Goal: Transaction & Acquisition: Book appointment/travel/reservation

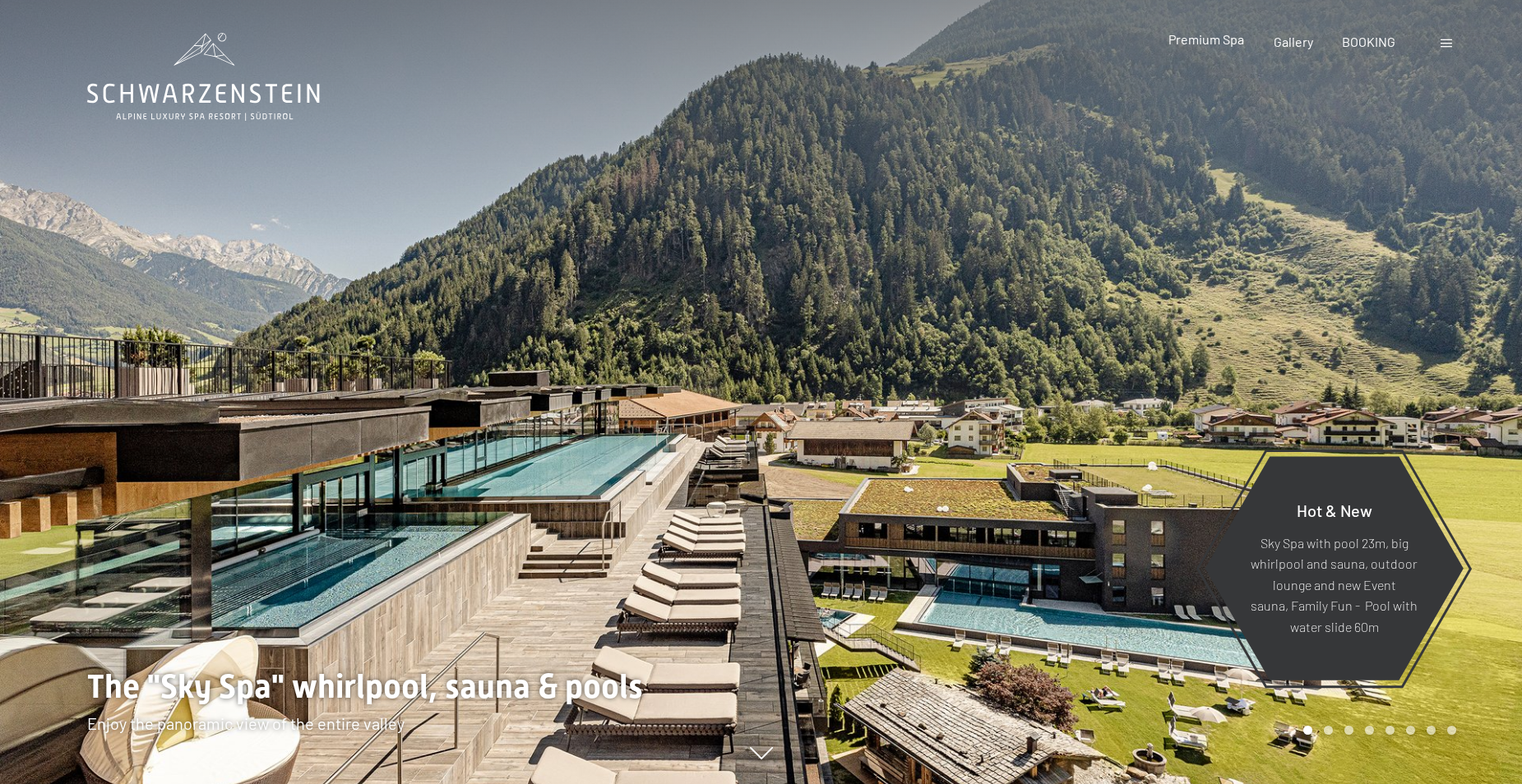
click at [1182, 40] on span "Premium Spa" at bounding box center [1206, 39] width 76 height 16
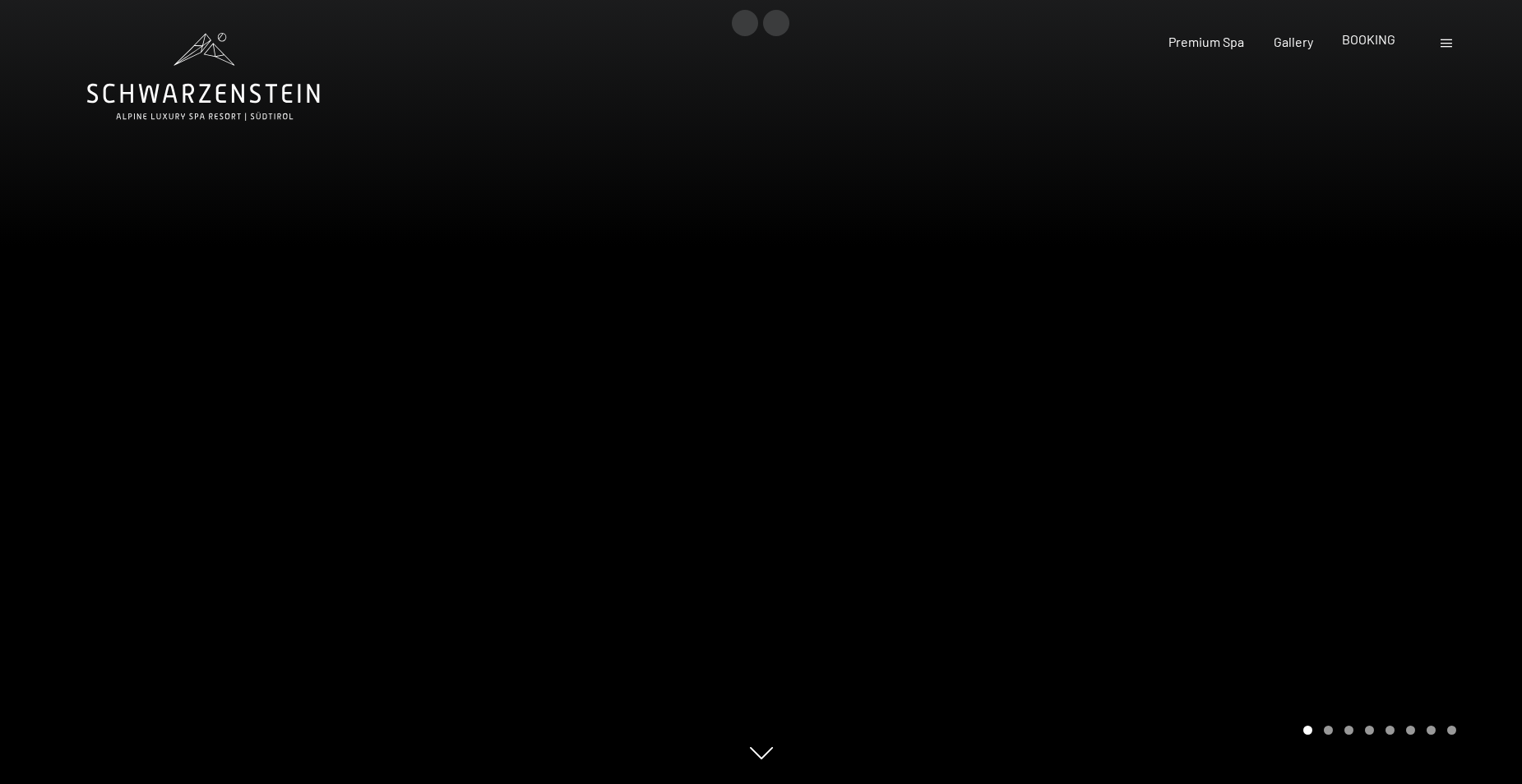
click at [1373, 46] on span "BOOKING" at bounding box center [1368, 39] width 53 height 16
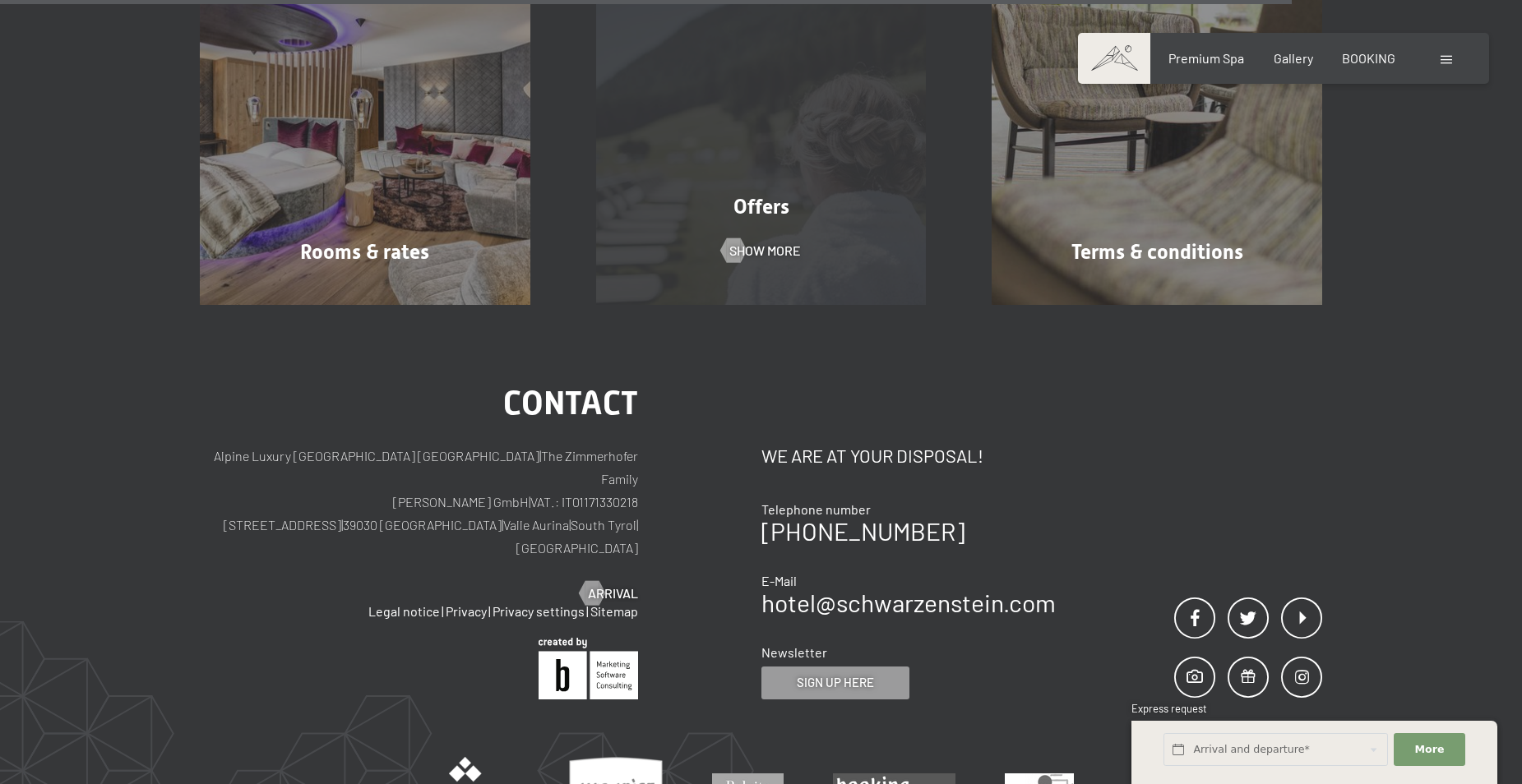
scroll to position [1407, 0]
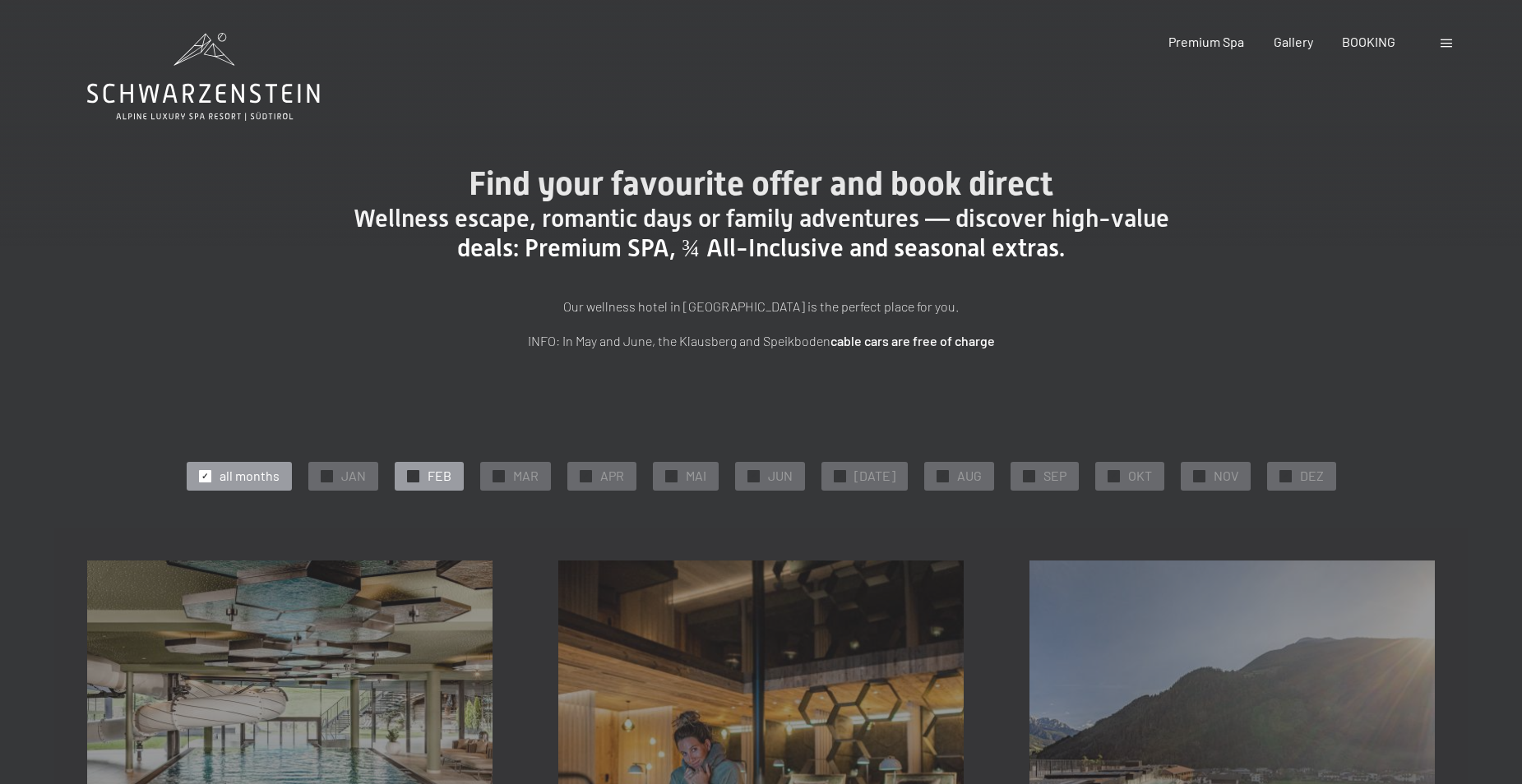
click at [438, 477] on span "FEB" at bounding box center [439, 476] width 24 height 18
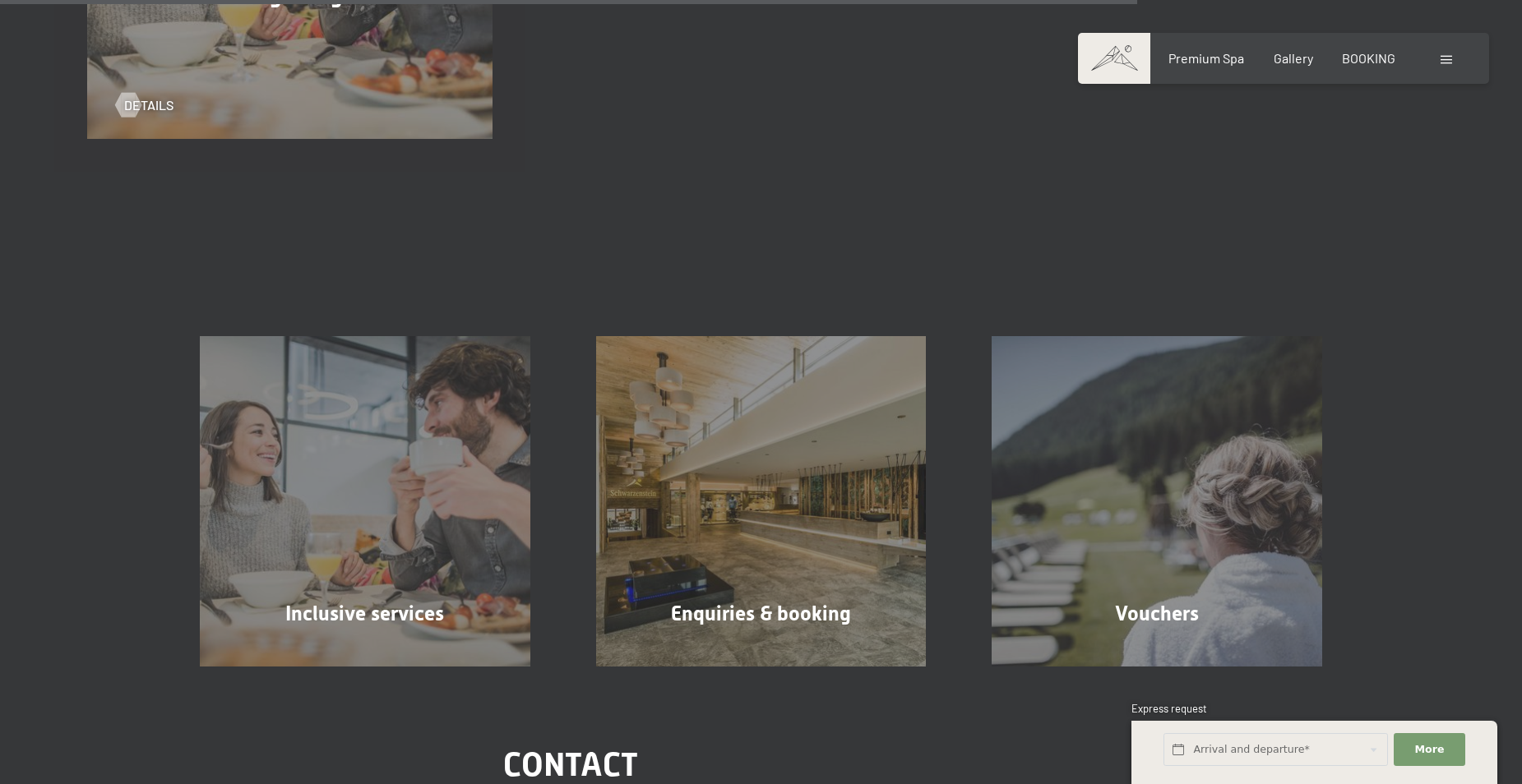
scroll to position [1479, 0]
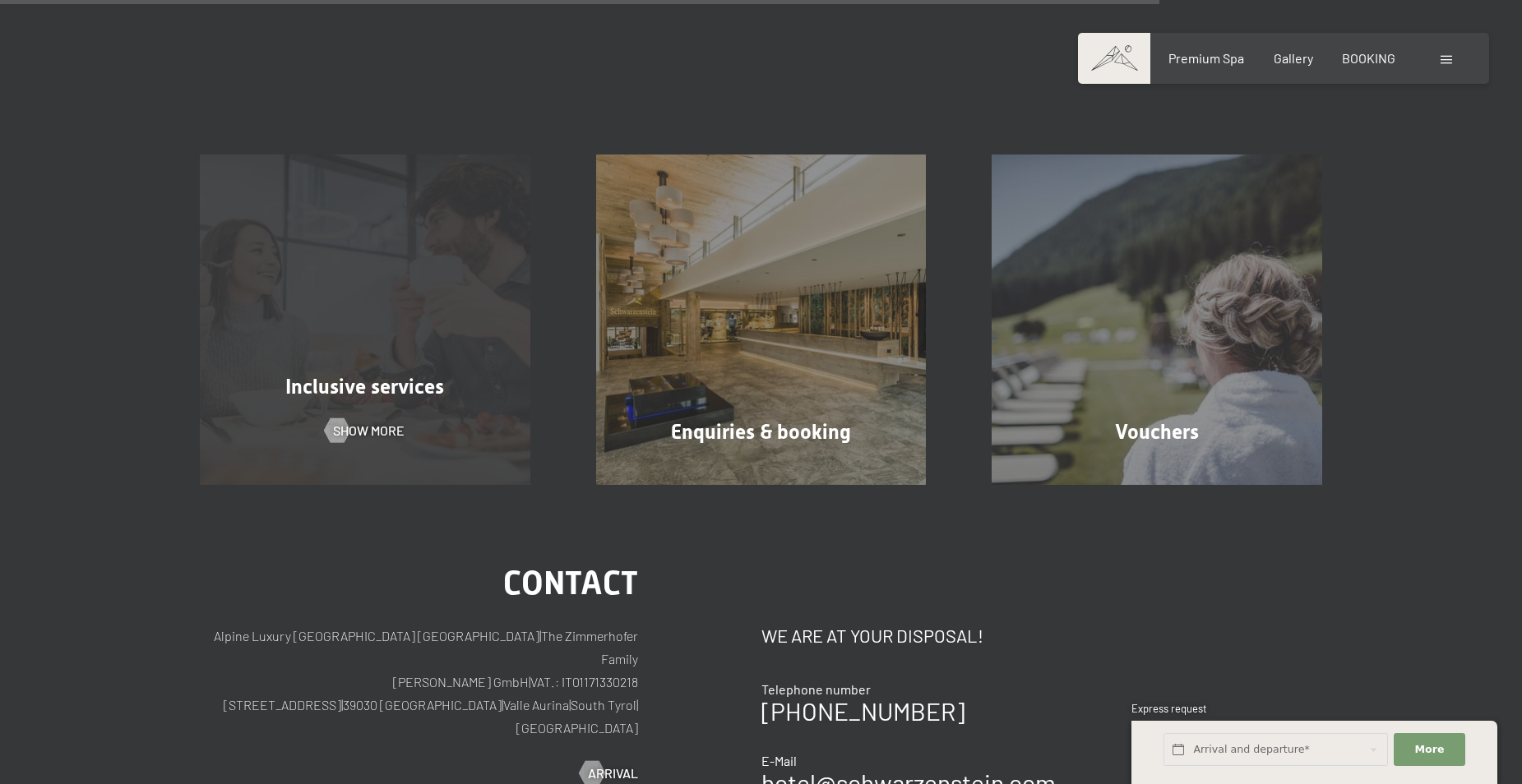
click at [417, 343] on div "Inclusive services Show more" at bounding box center [365, 320] width 396 height 331
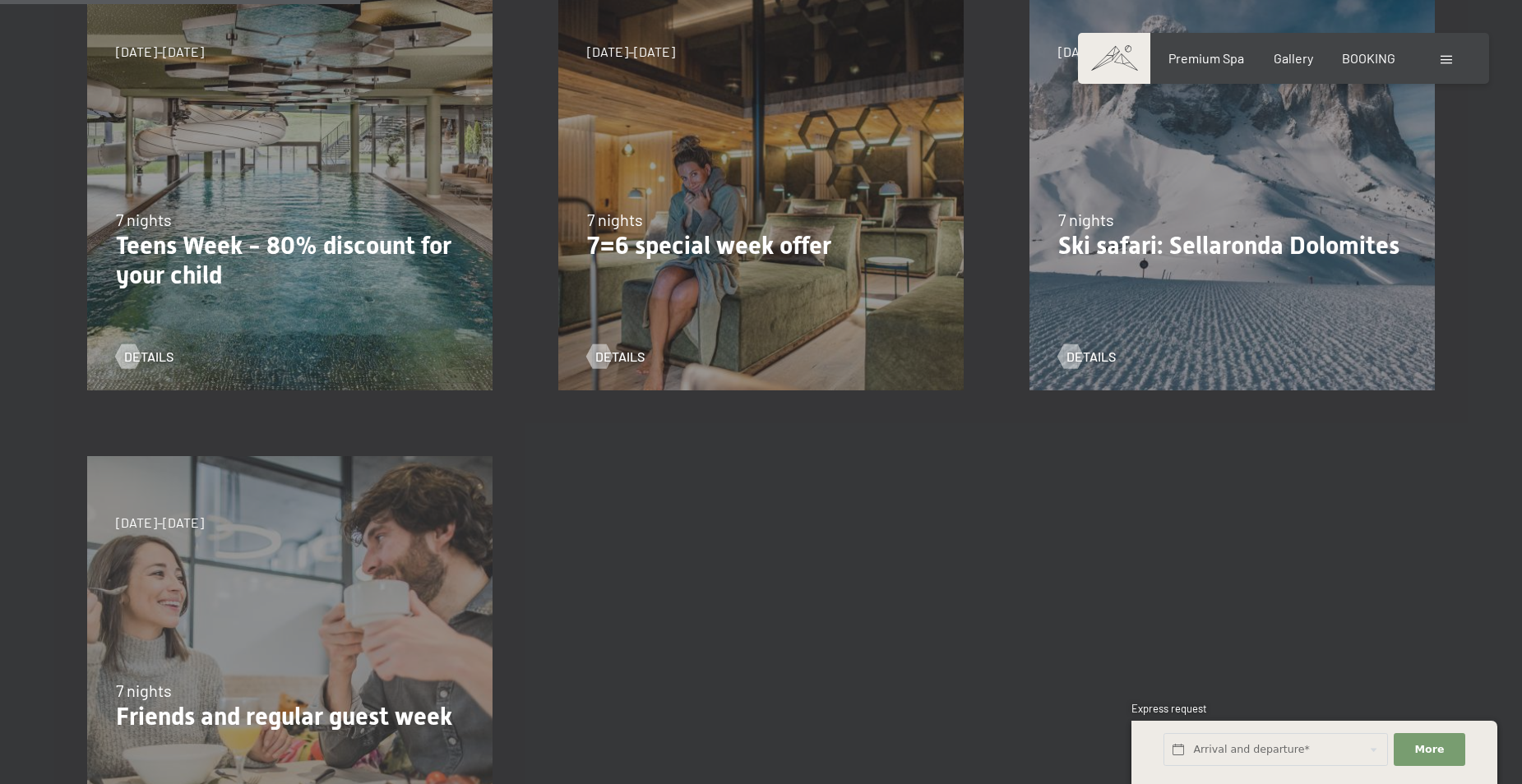
scroll to position [164, 0]
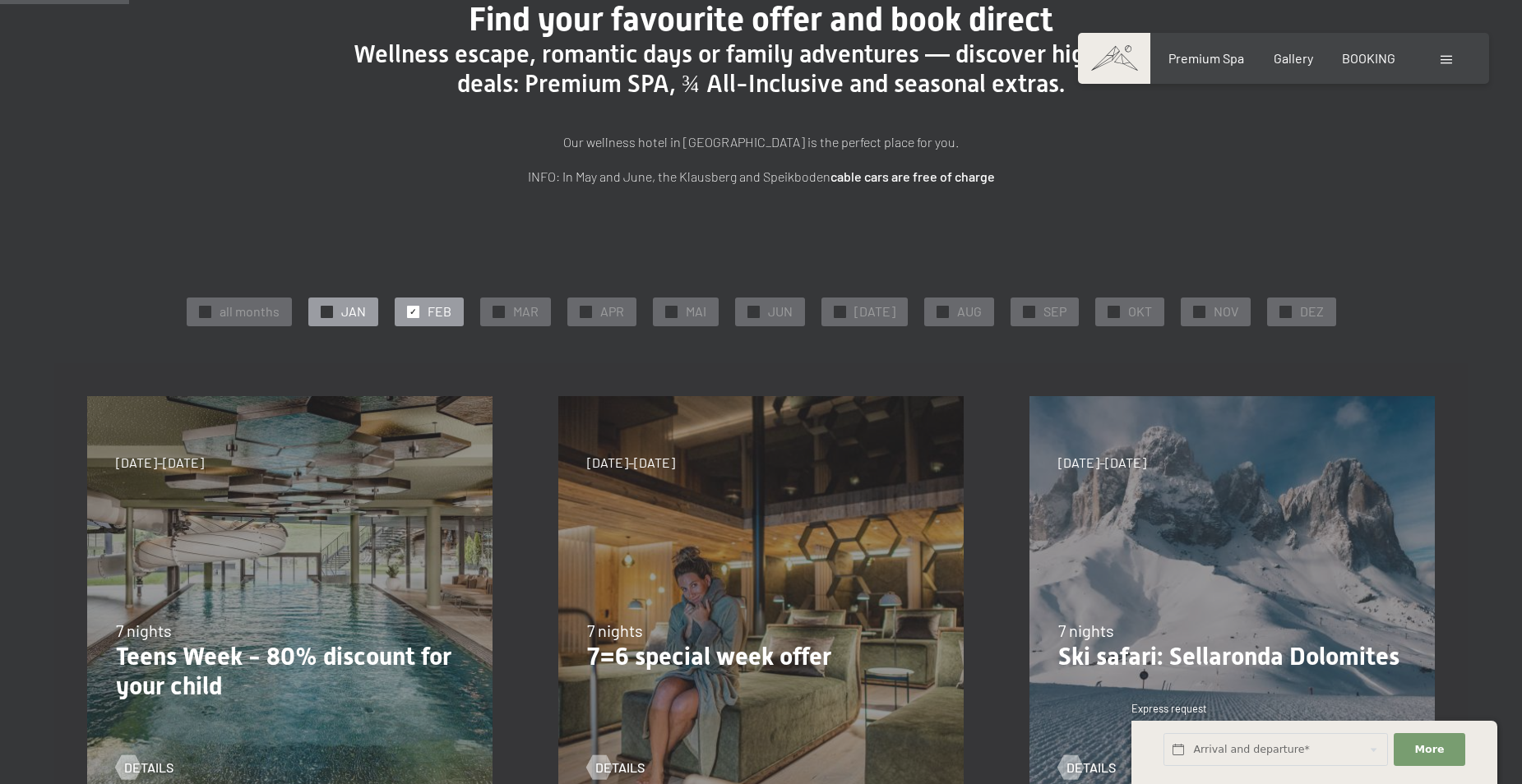
click at [348, 315] on span "JAN" at bounding box center [354, 311] width 25 height 18
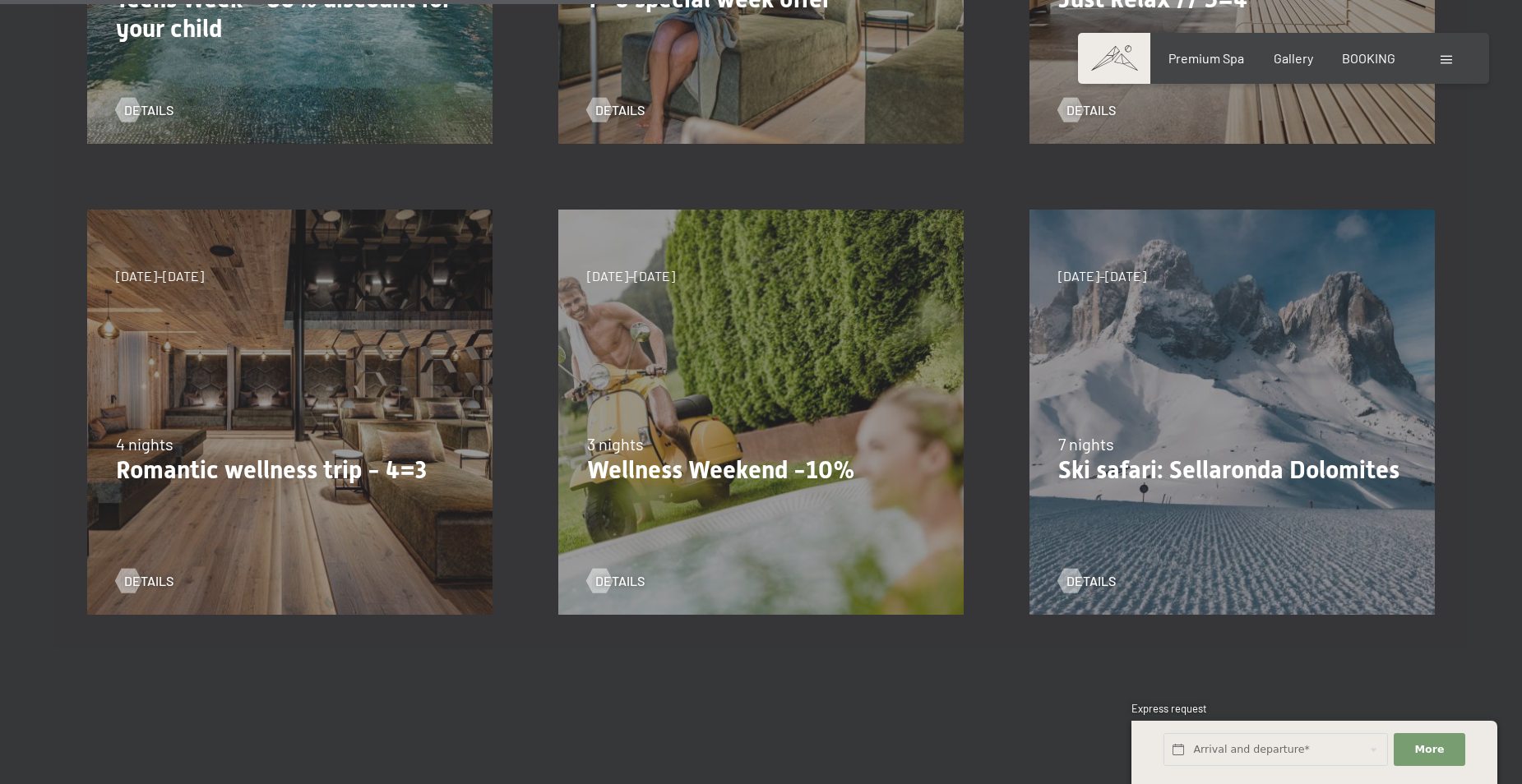
scroll to position [986, 0]
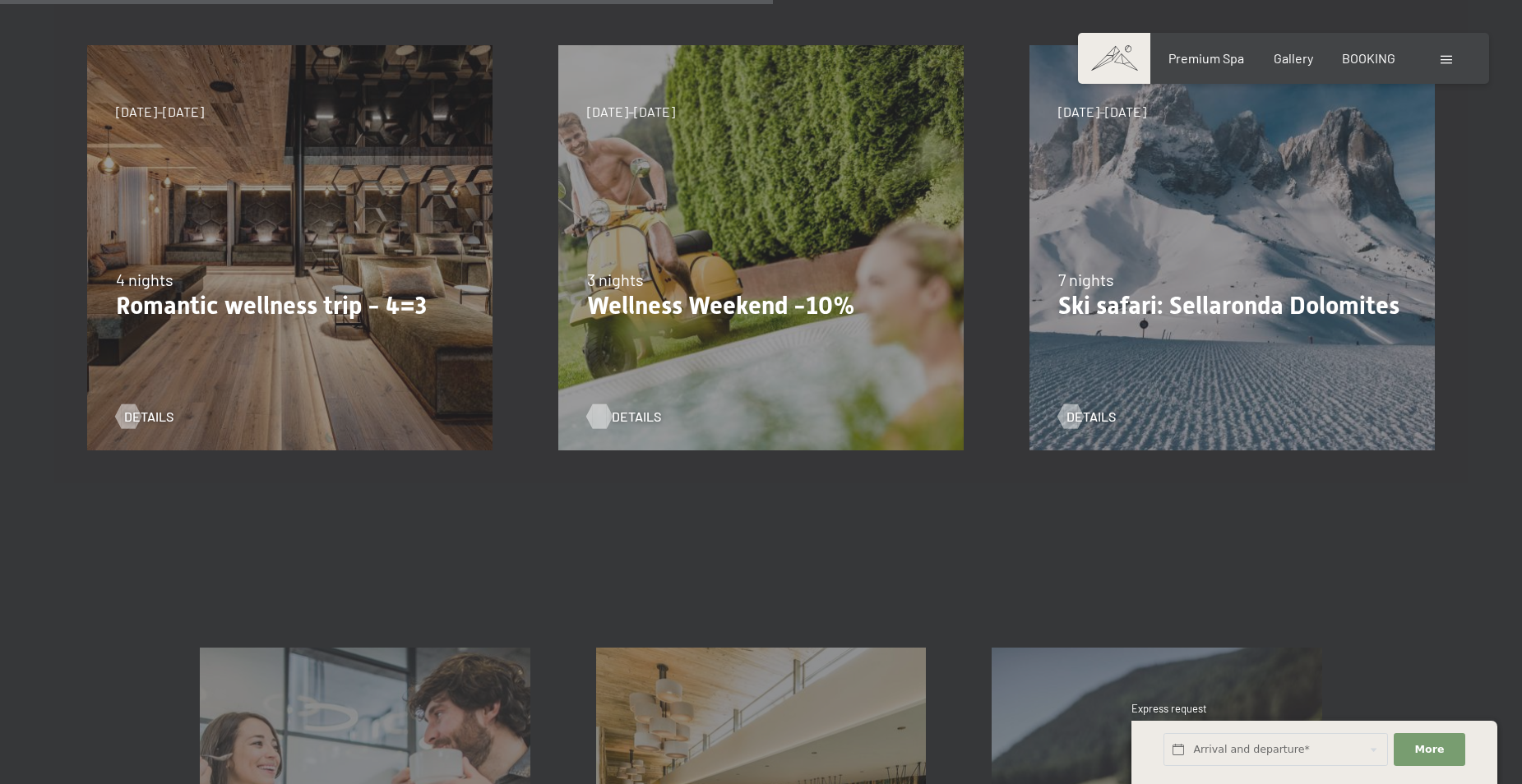
click at [617, 414] on span "details" at bounding box center [637, 416] width 50 height 18
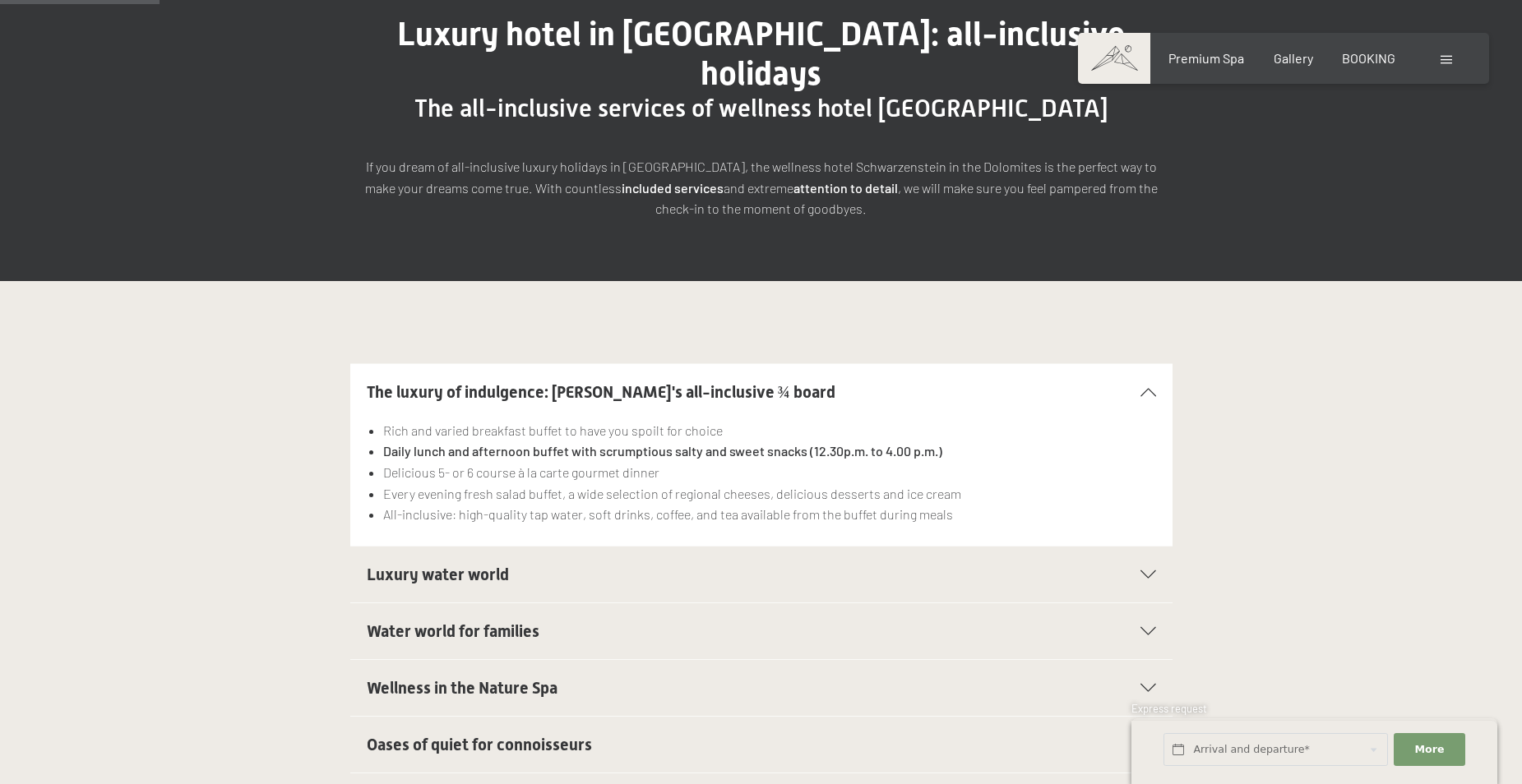
scroll to position [164, 0]
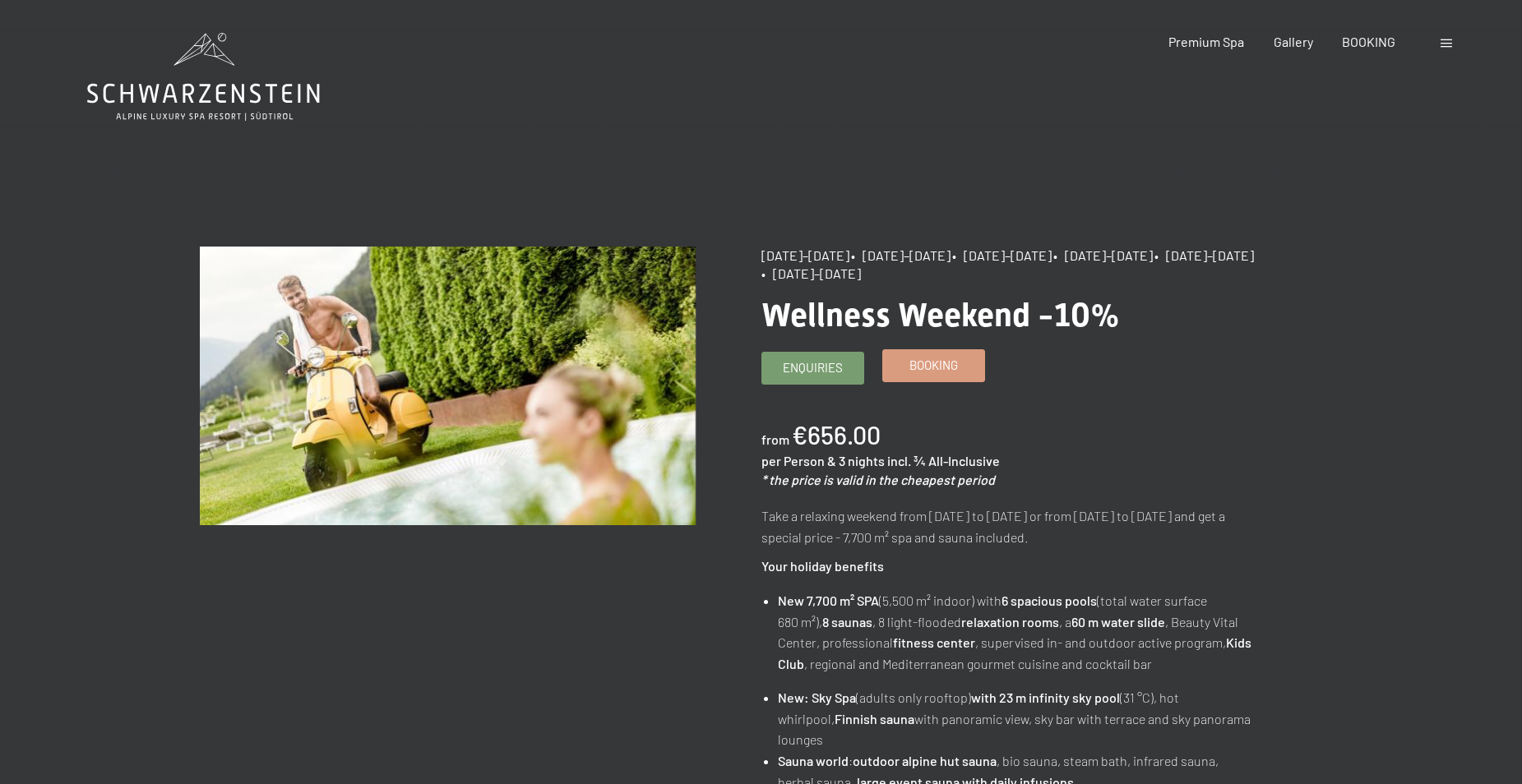
click at [915, 368] on span "Booking" at bounding box center [933, 365] width 49 height 18
click at [922, 373] on span "Booking" at bounding box center [933, 365] width 49 height 18
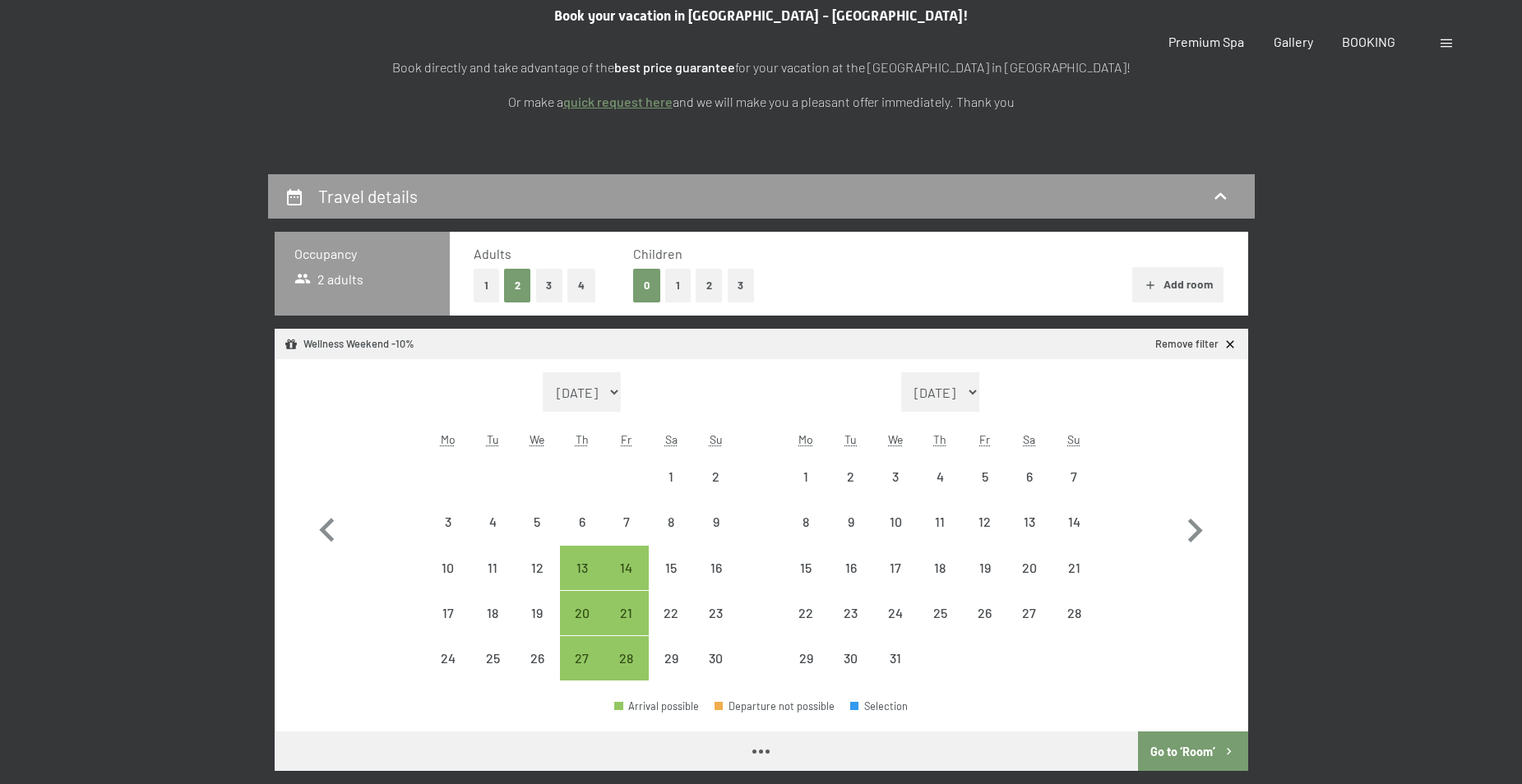
select select "[DATE]"
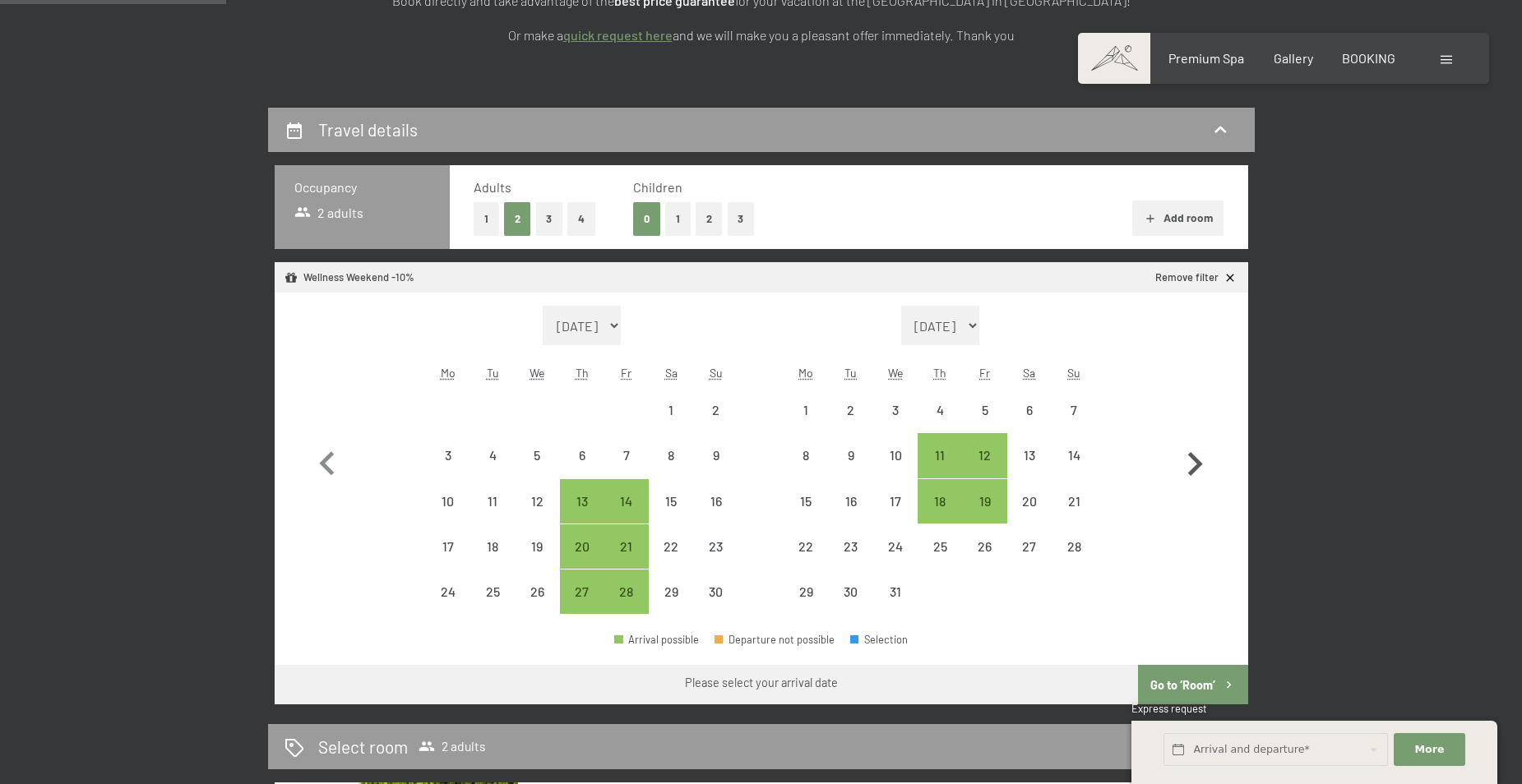
scroll to position [329, 0]
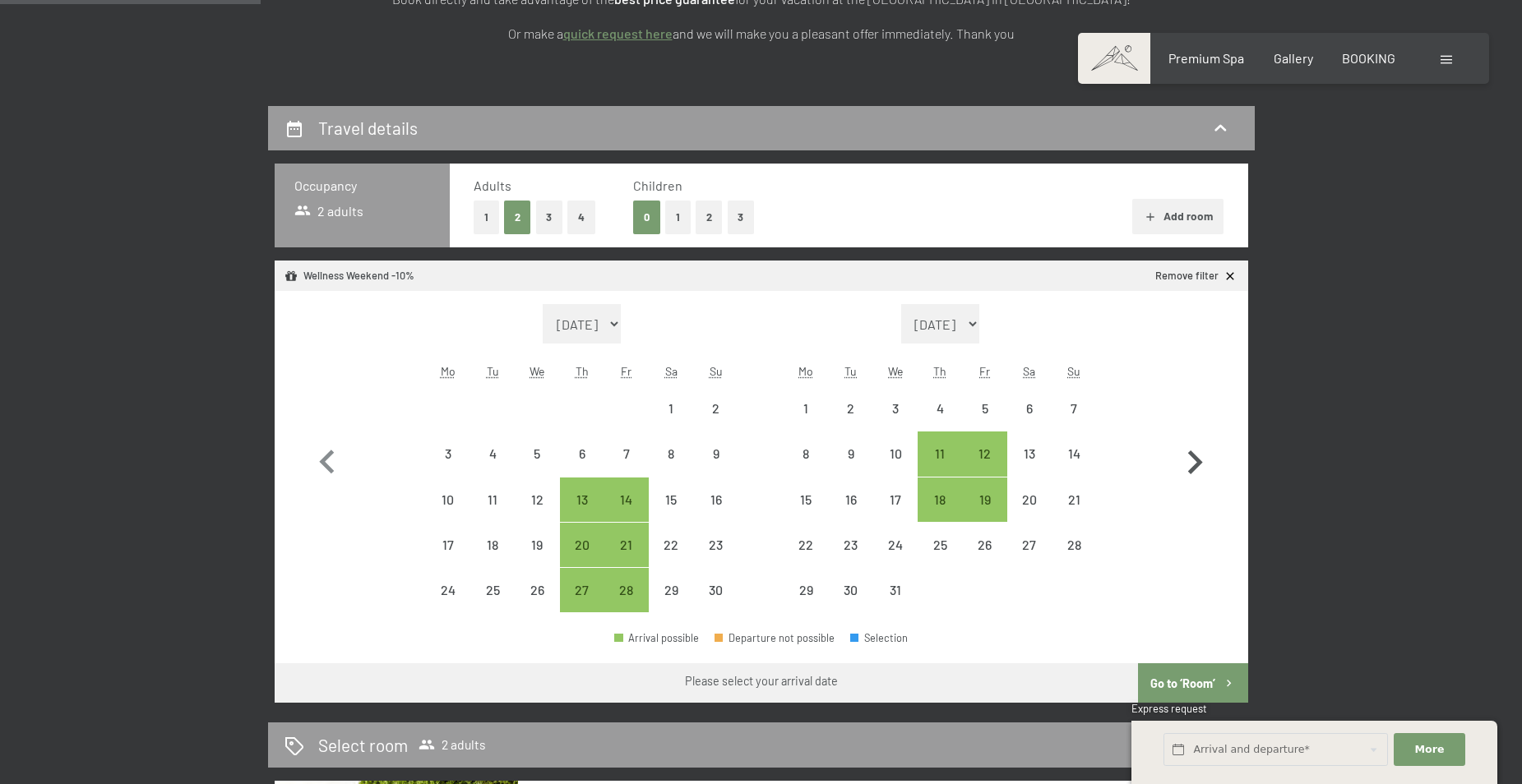
click at [1197, 458] on icon "button" at bounding box center [1195, 461] width 15 height 24
select select "[DATE]"
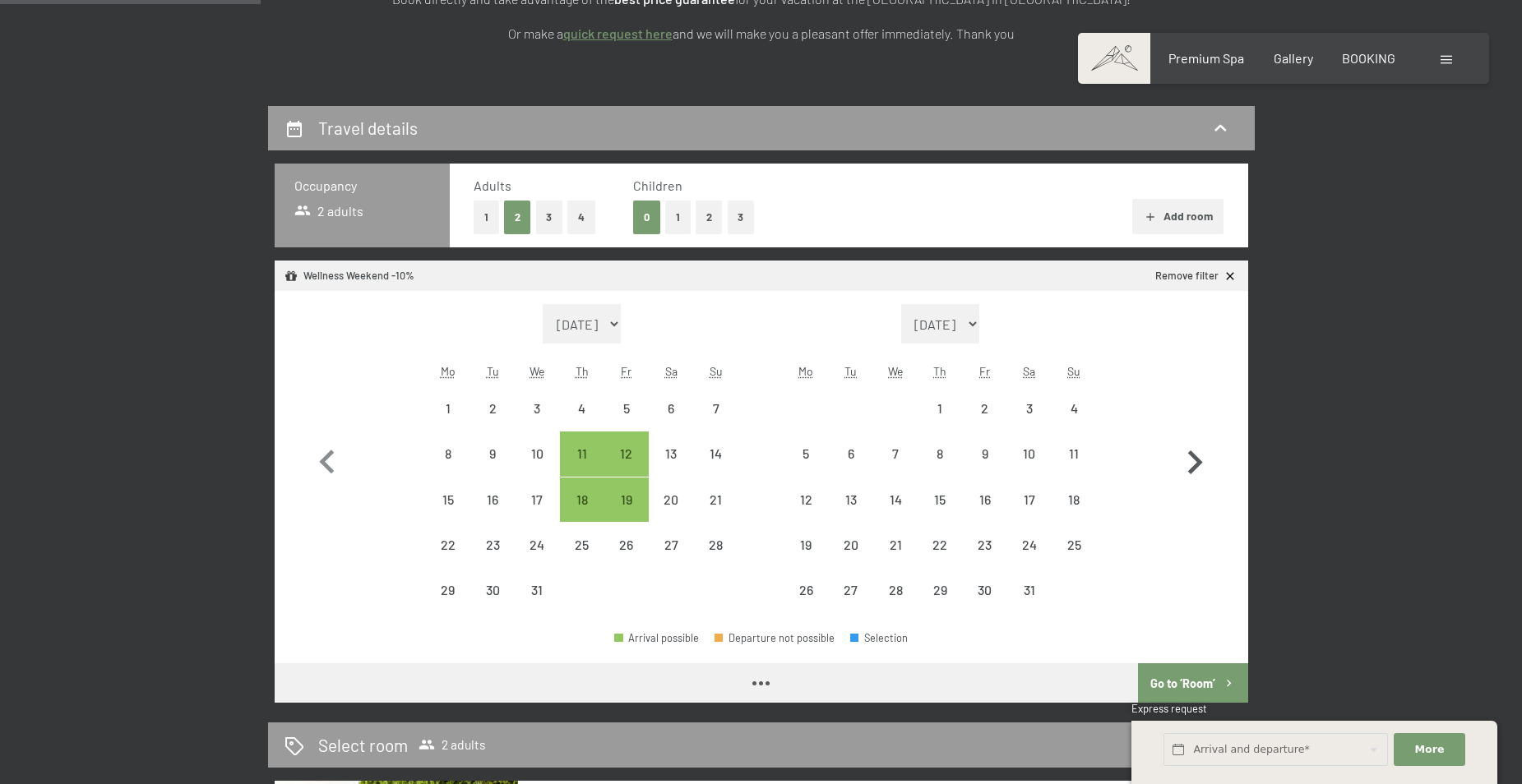
select select "[DATE]"
click at [634, 504] on div "19" at bounding box center [626, 514] width 41 height 41
select select "[DATE]"
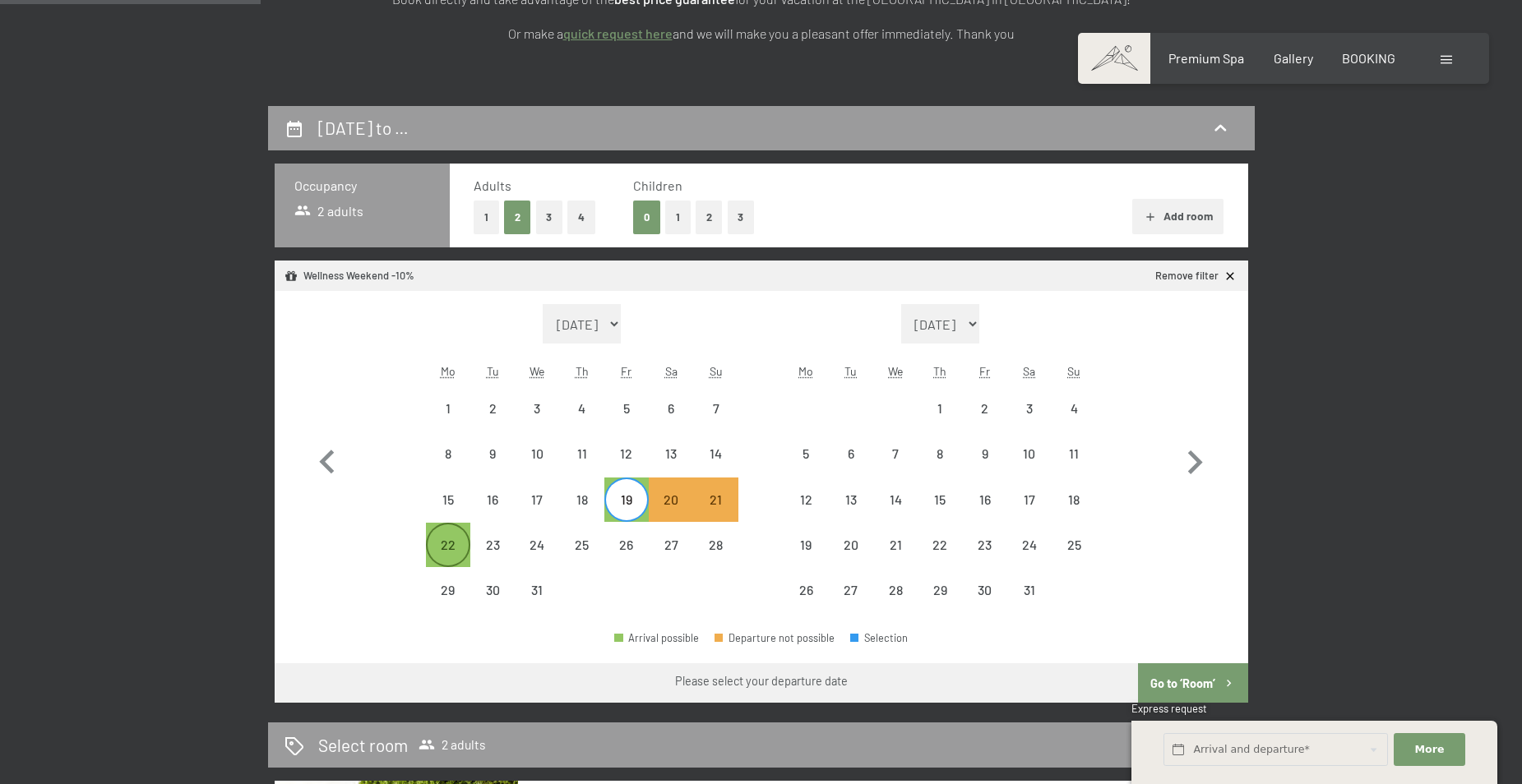
click at [445, 542] on div "22" at bounding box center [447, 559] width 41 height 41
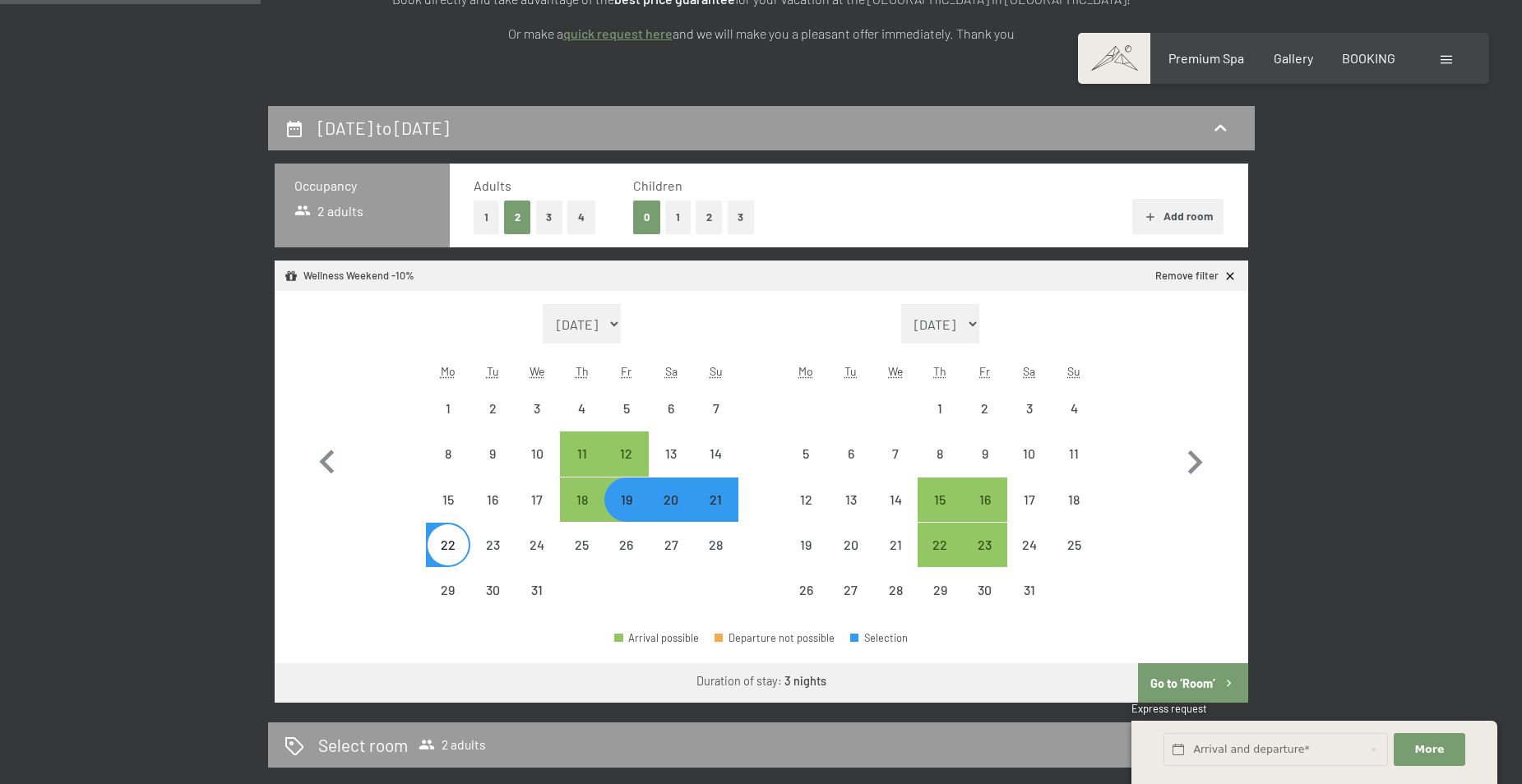
select select "[DATE]"
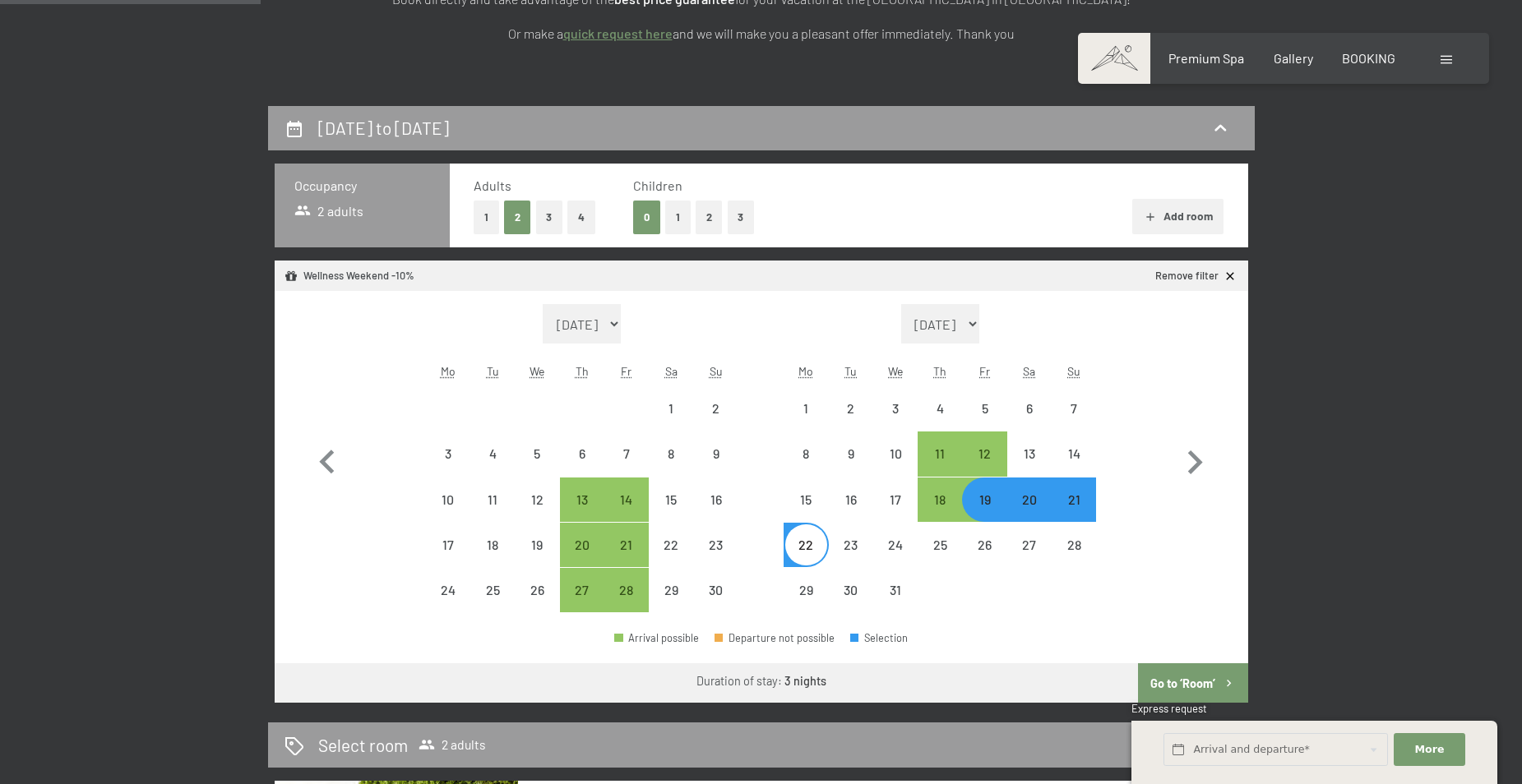
click at [1191, 689] on button "Go to ‘Room’" at bounding box center [1193, 682] width 110 height 40
select select "[DATE]"
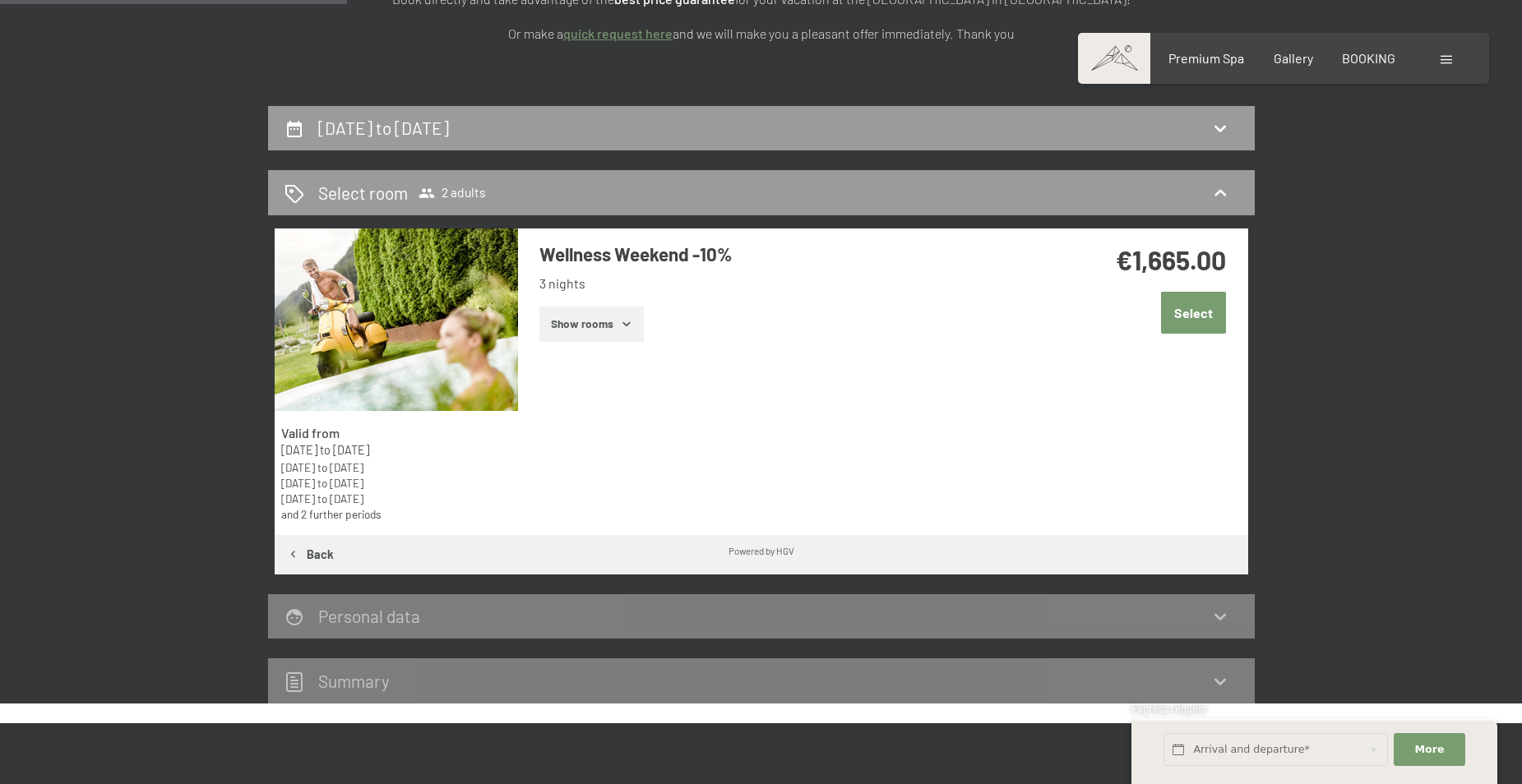
scroll to position [435, 0]
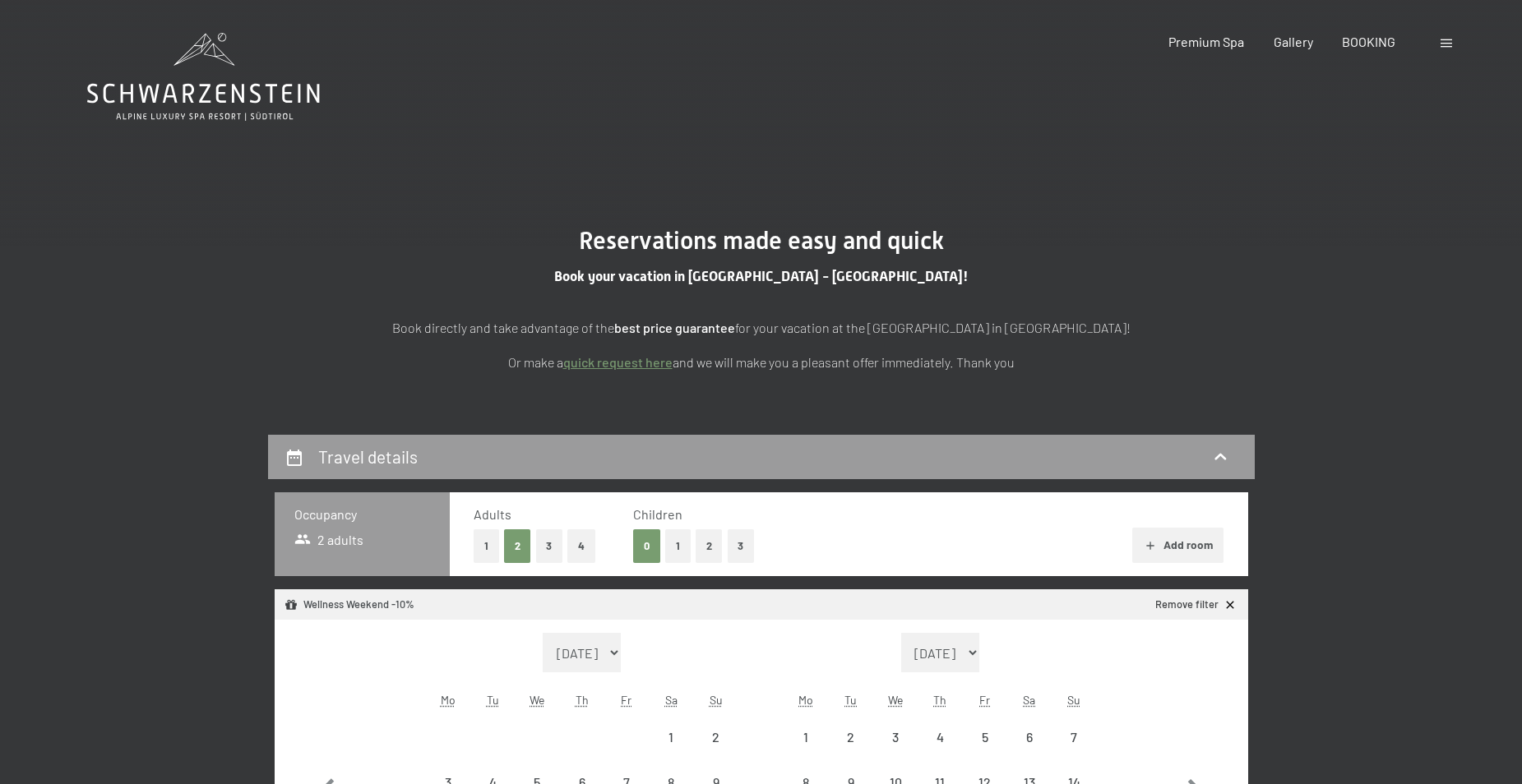
select select "[DATE]"
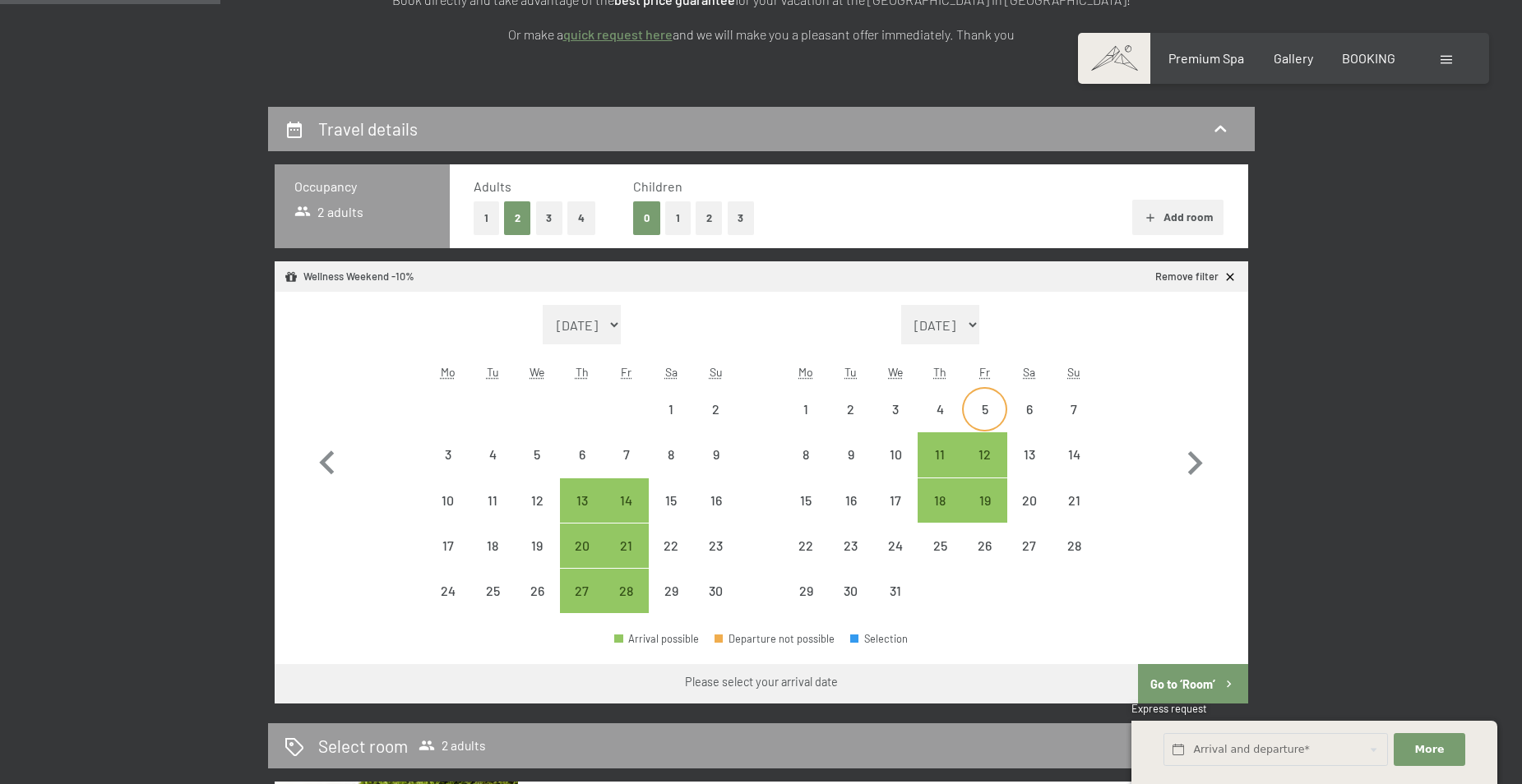
scroll to position [329, 0]
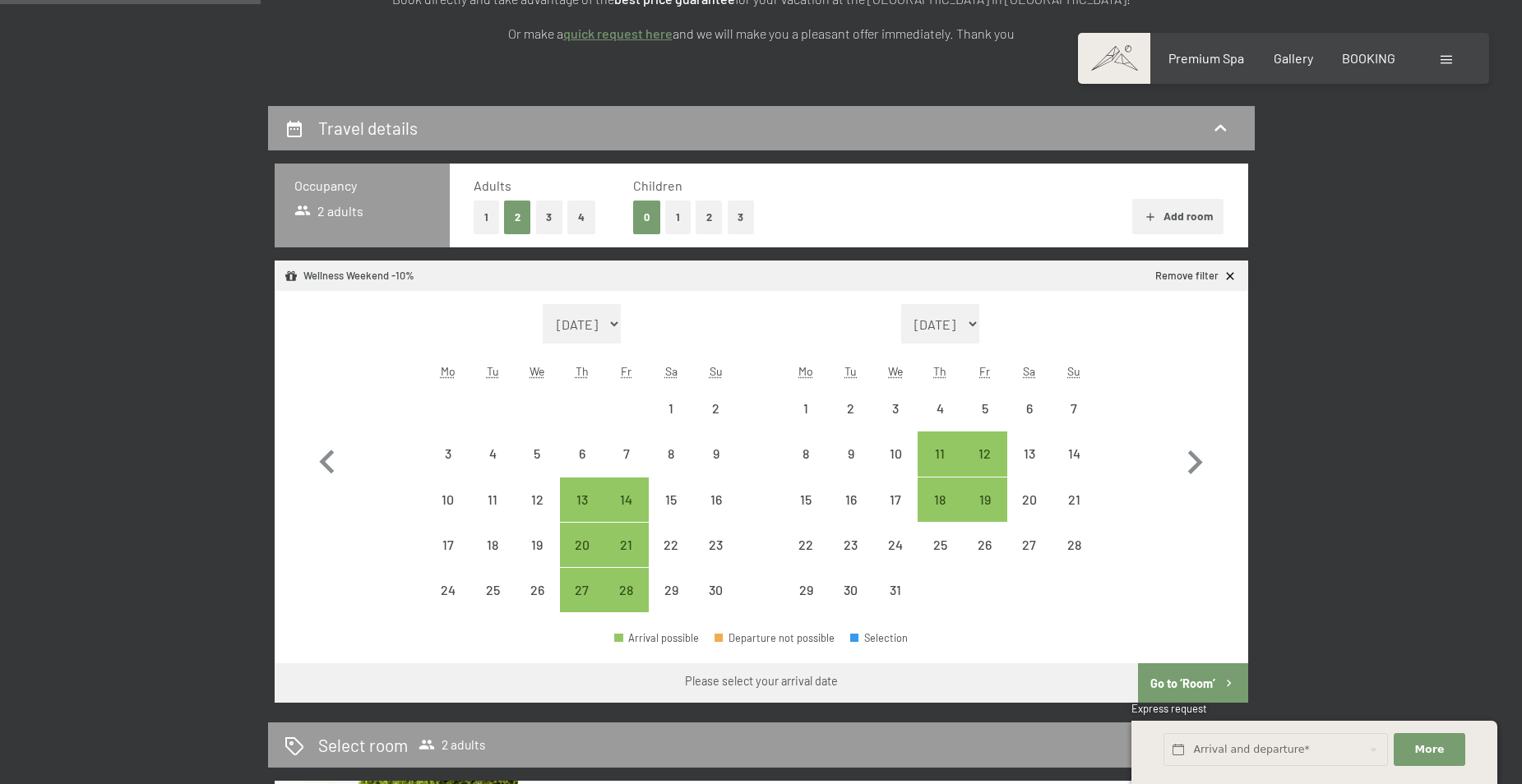
click at [622, 327] on select "[DATE] [DATE] [DATE] [DATE] [DATE] [DATE] [DATE] [DATE] [DATE] [DATE] [DATE] [D…" at bounding box center [582, 323] width 79 height 40
select select "[DATE]"
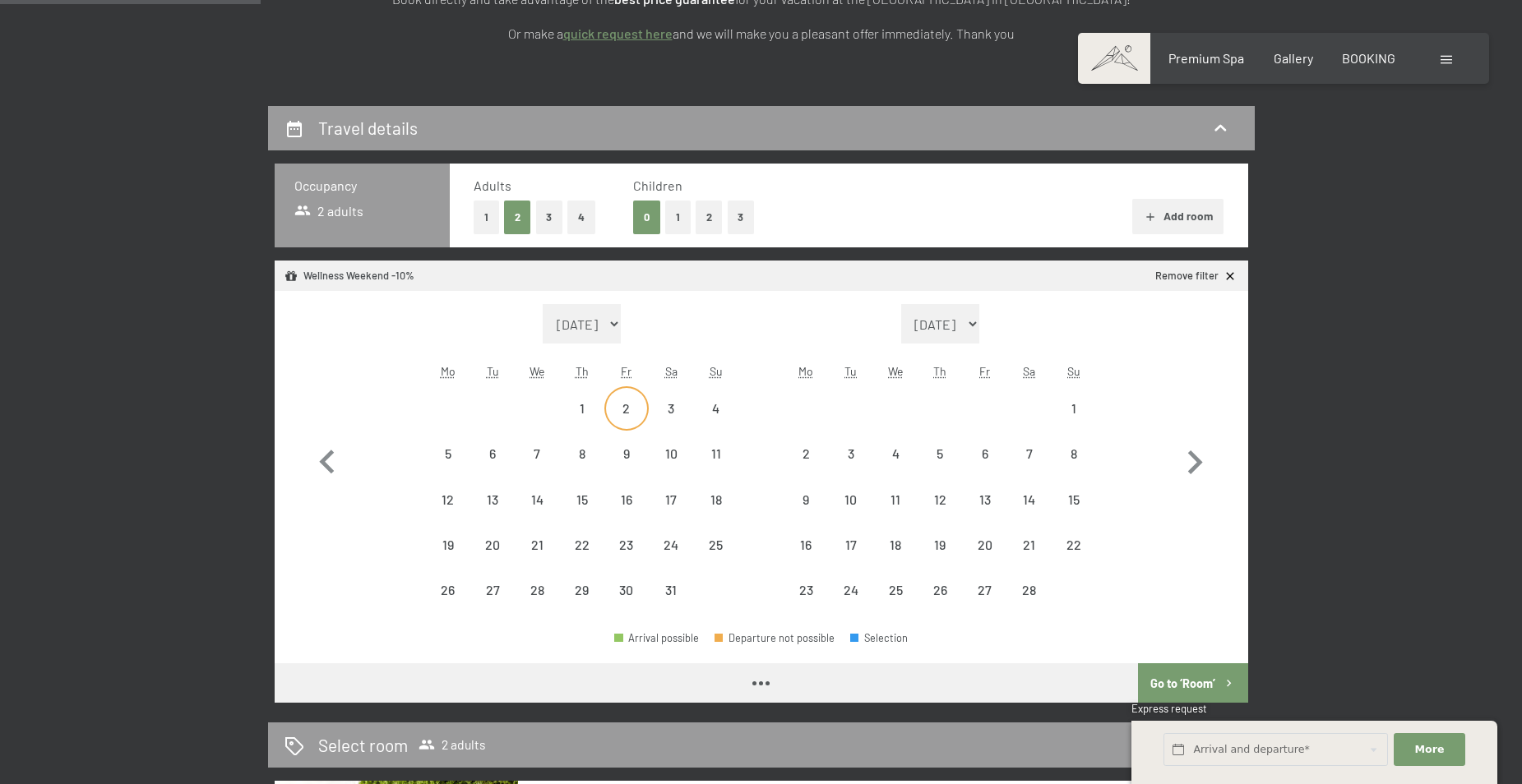
select select "[DATE]"
click at [582, 508] on div "15" at bounding box center [582, 514] width 41 height 41
select select "[DATE]"
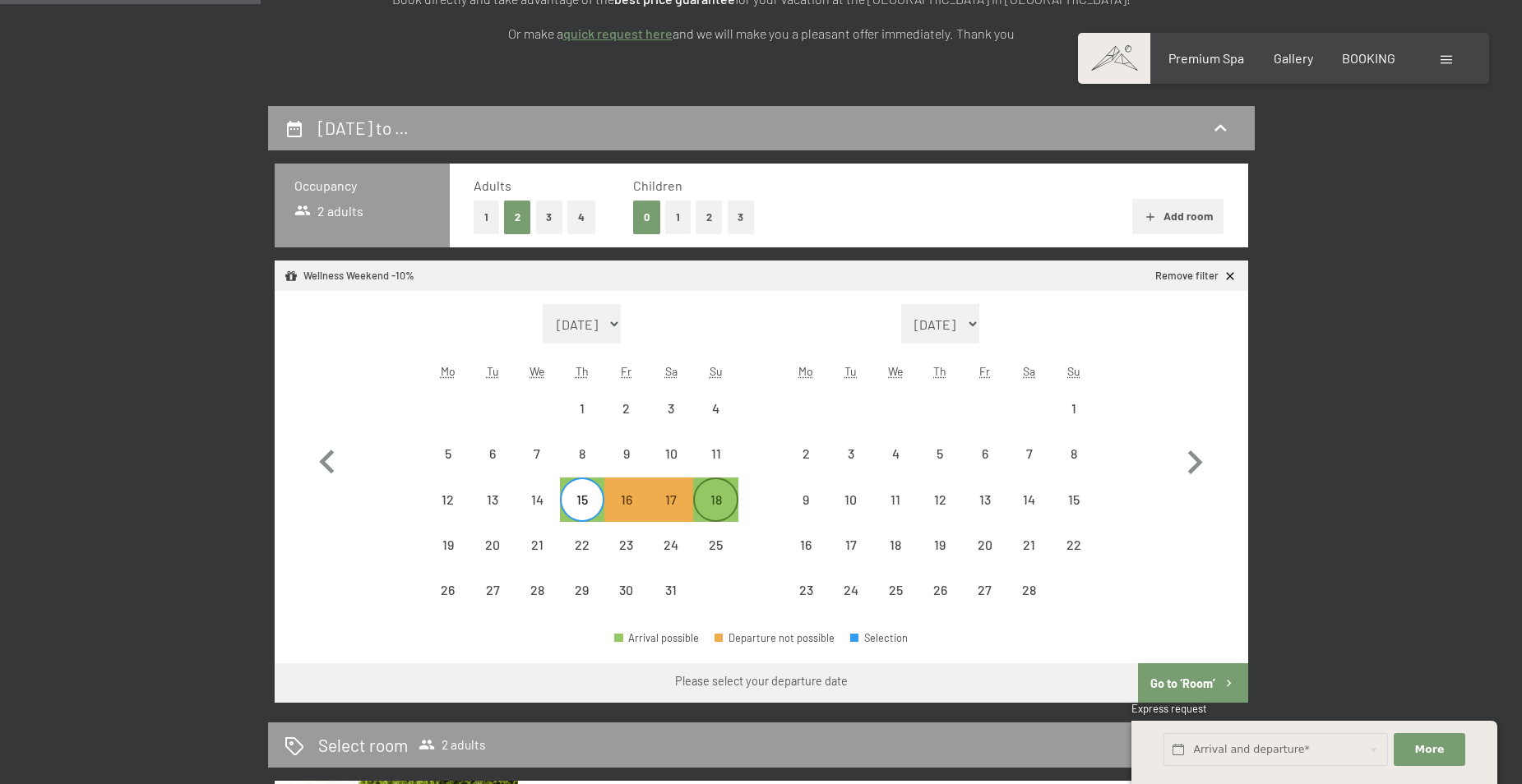
click at [717, 497] on div "18" at bounding box center [715, 514] width 41 height 41
select select "[DATE]"
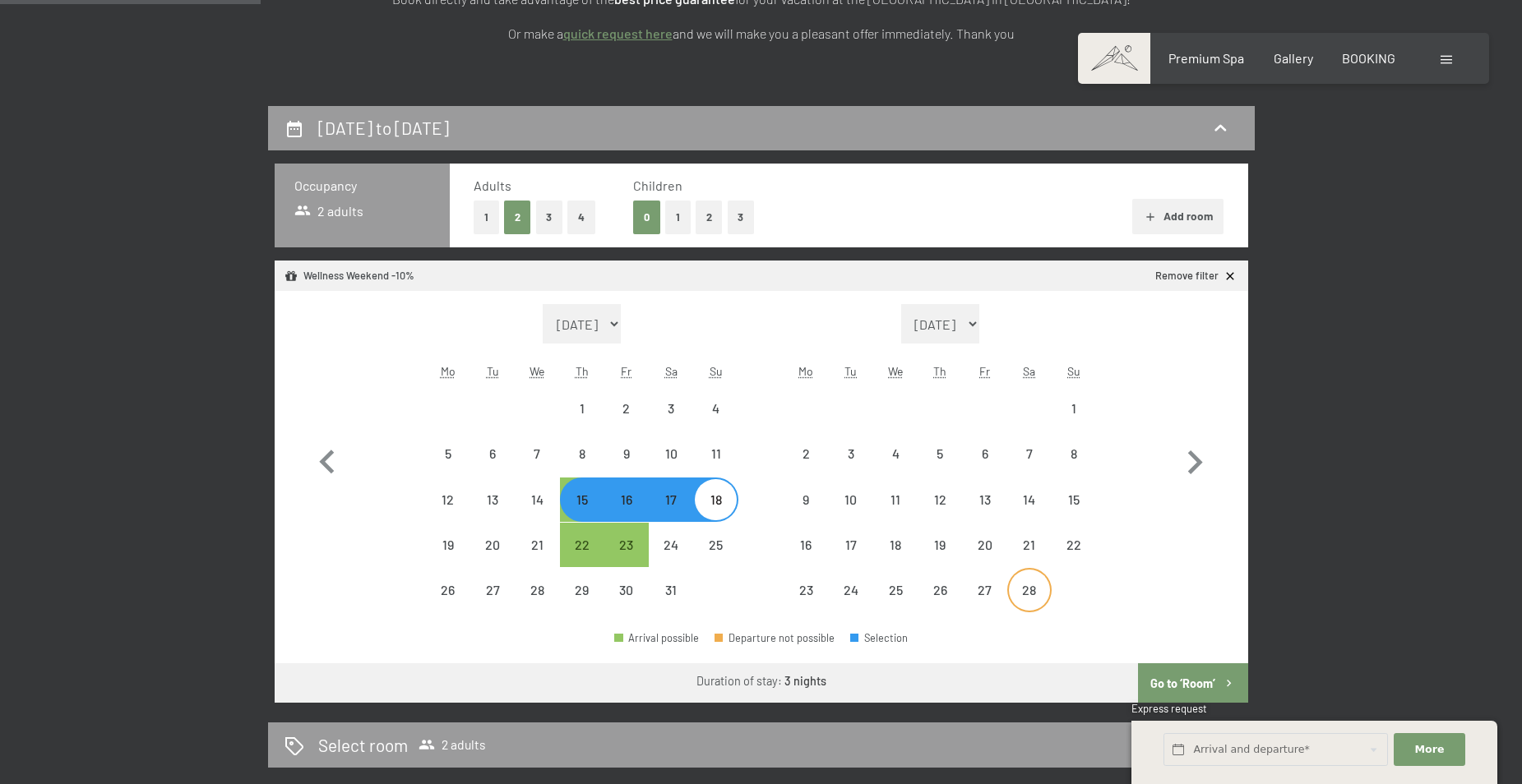
select select "[DATE]"
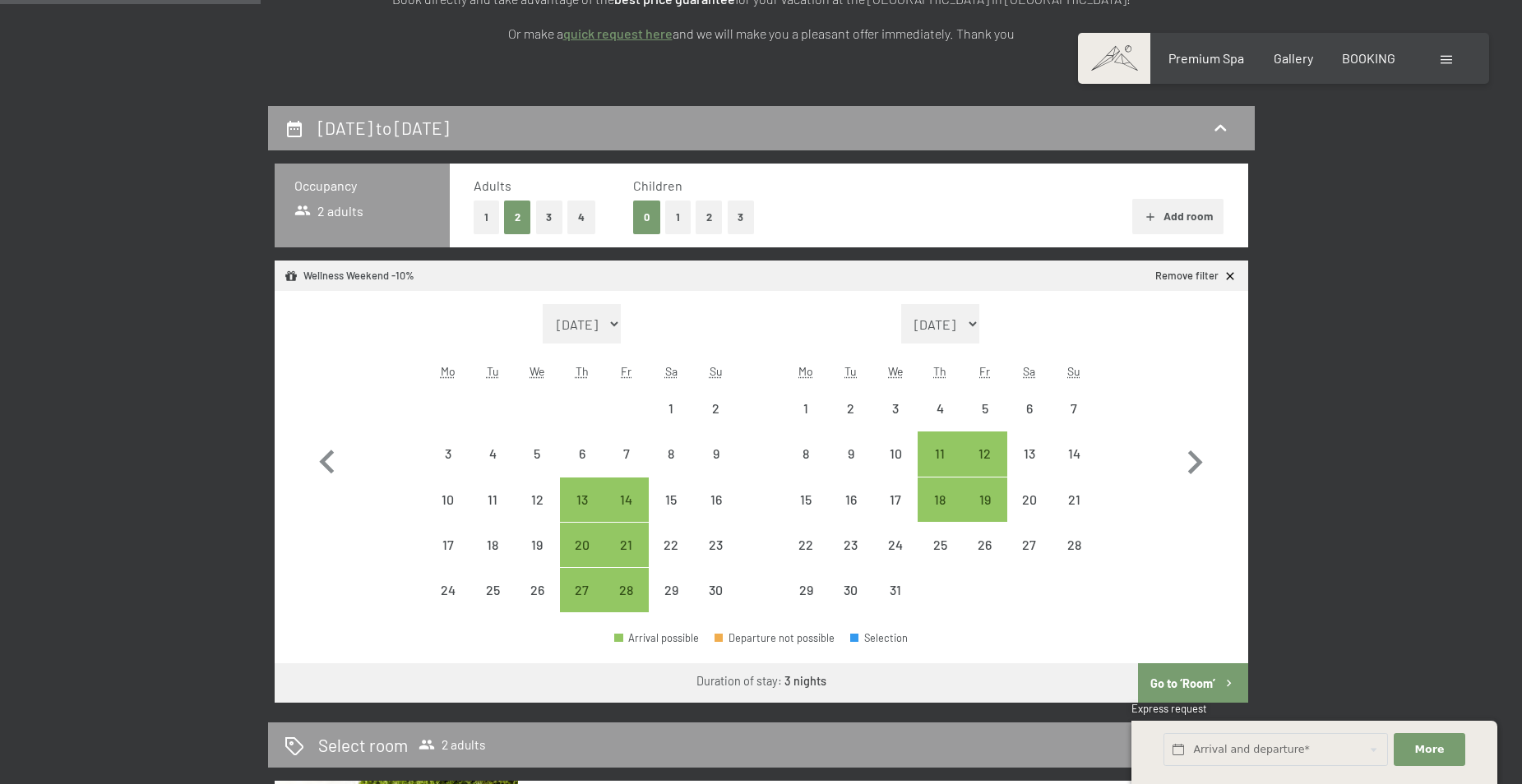
click at [1166, 681] on button "Go to ‘Room’" at bounding box center [1193, 682] width 110 height 40
select select "[DATE]"
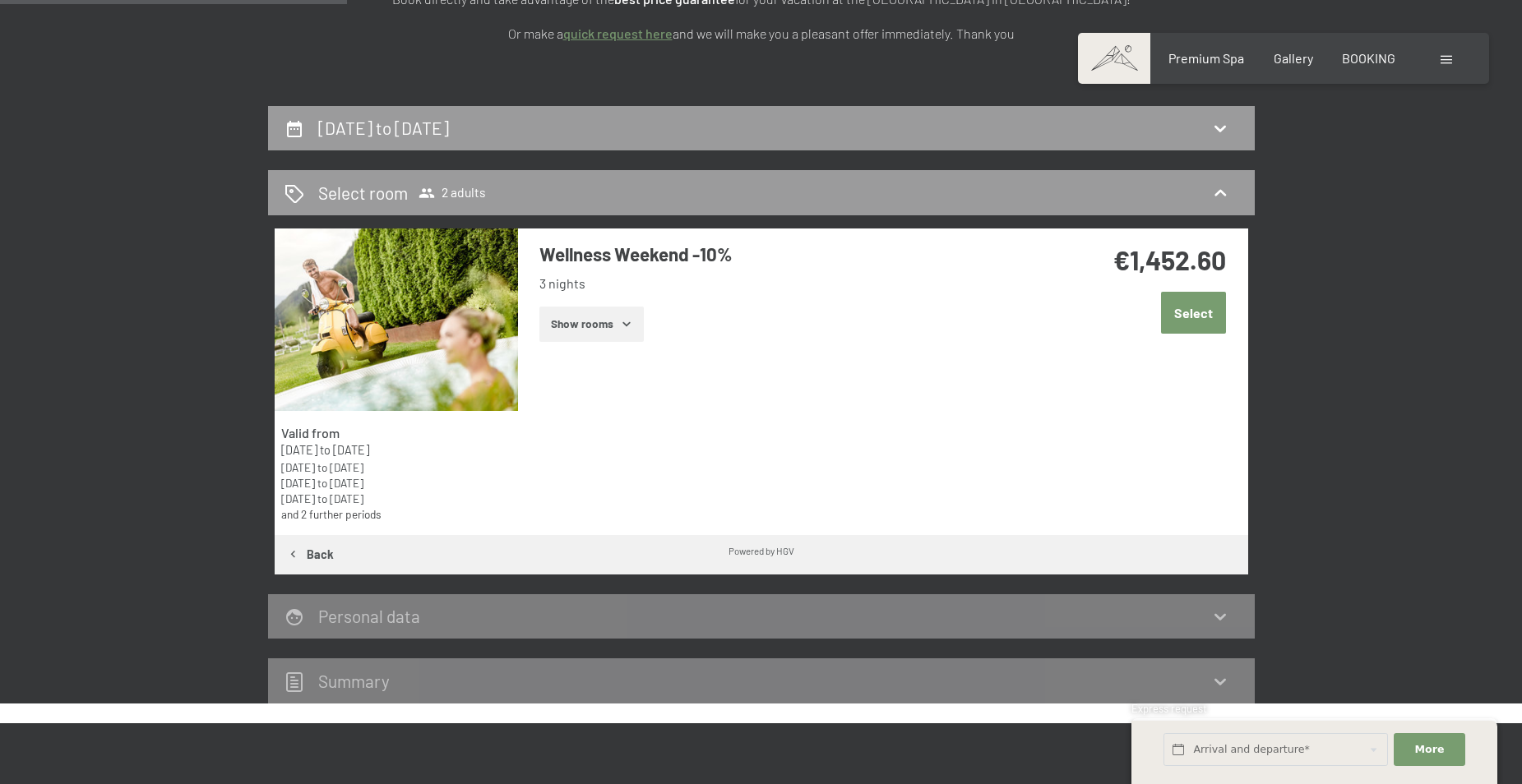
scroll to position [435, 0]
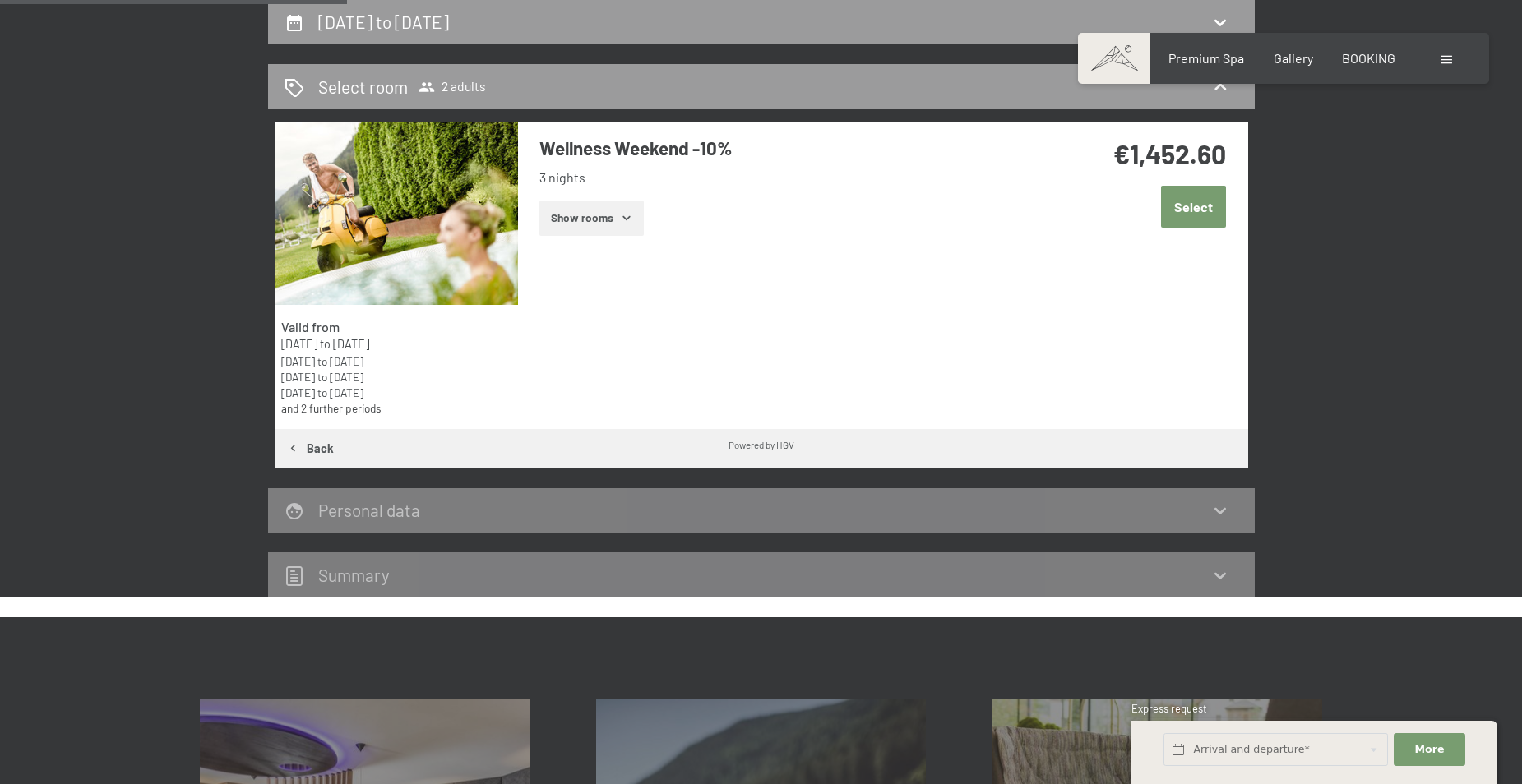
click at [1197, 216] on button "Select" at bounding box center [1193, 206] width 65 height 42
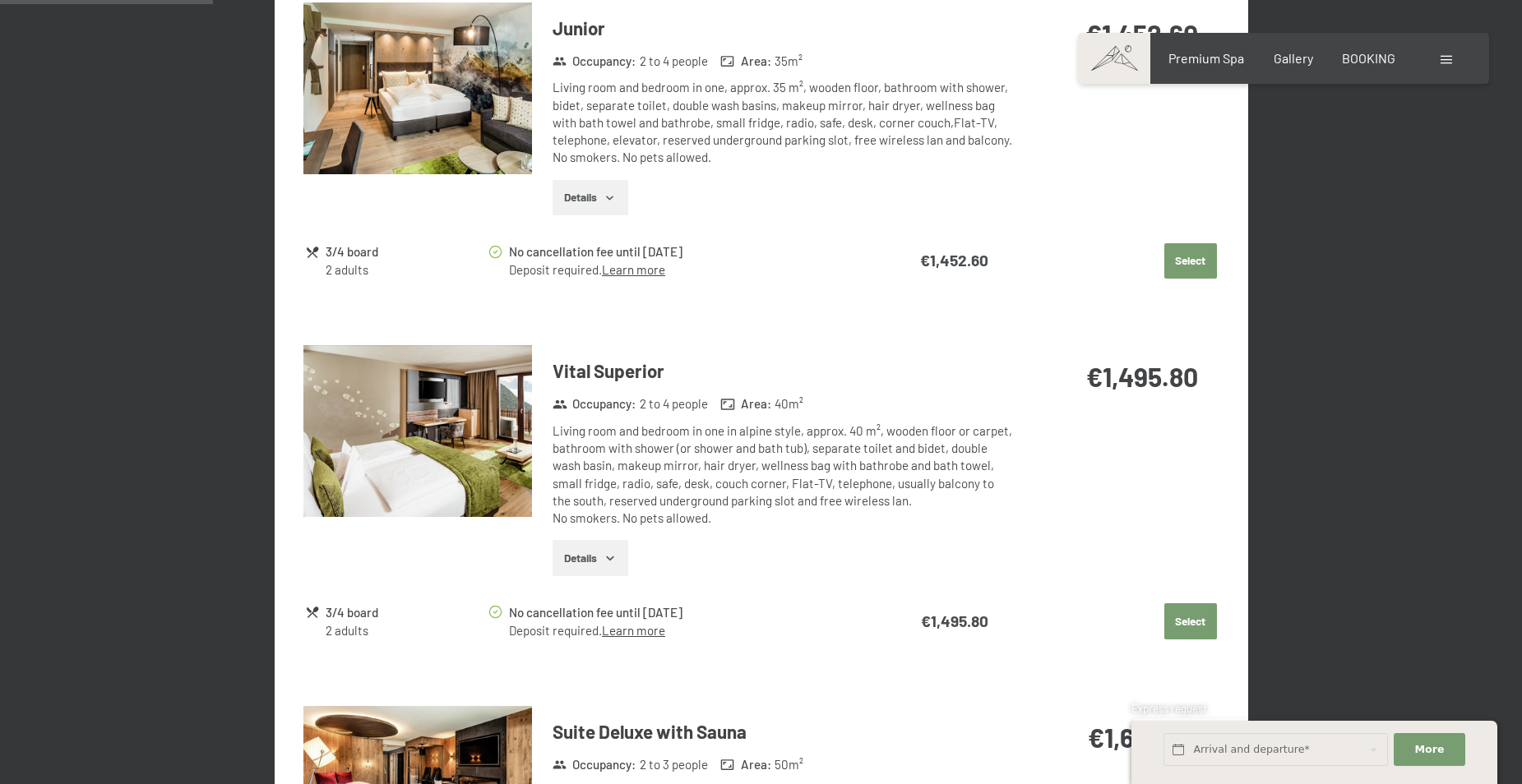
scroll to position [617, 0]
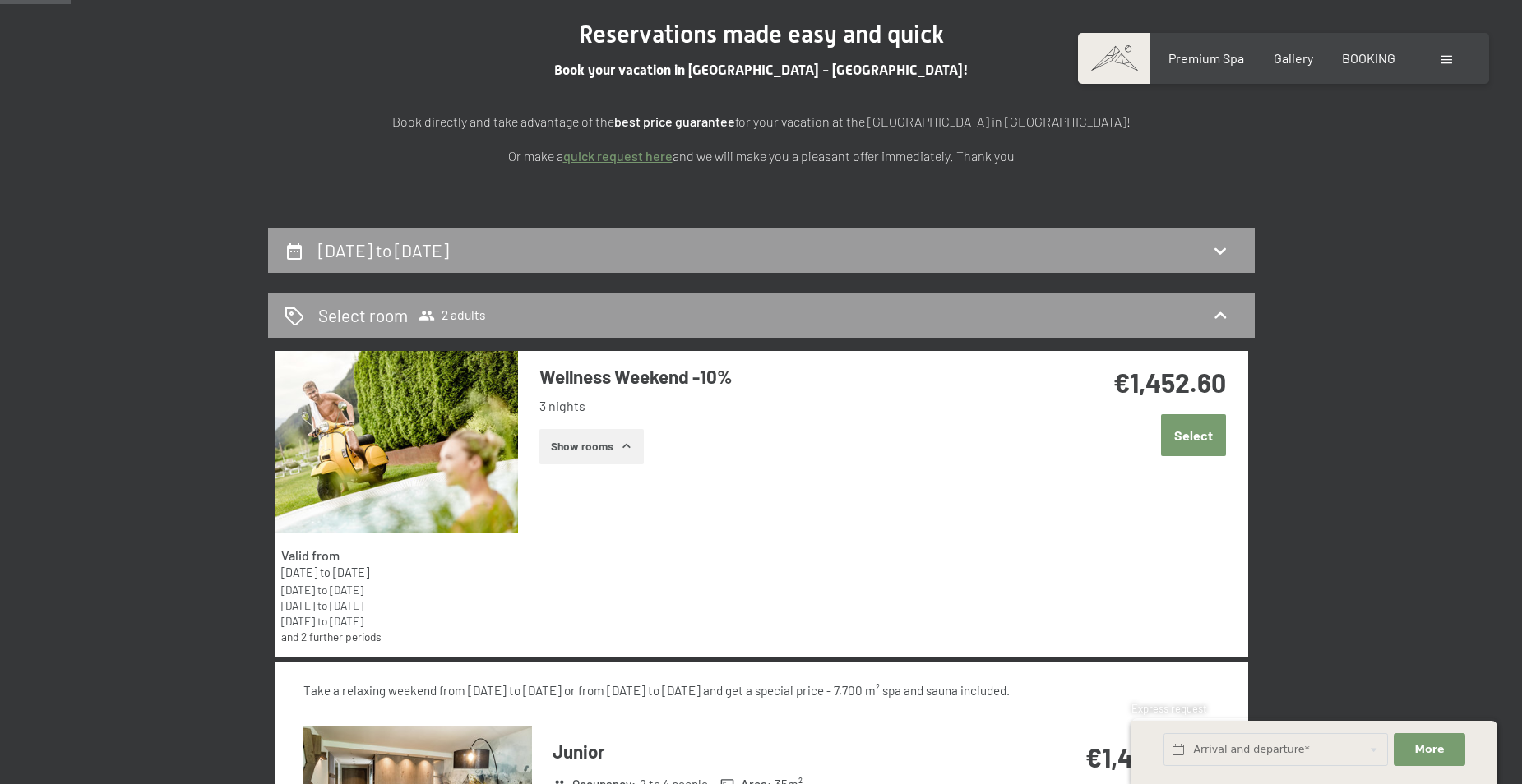
click at [1201, 429] on button "Select" at bounding box center [1193, 435] width 65 height 42
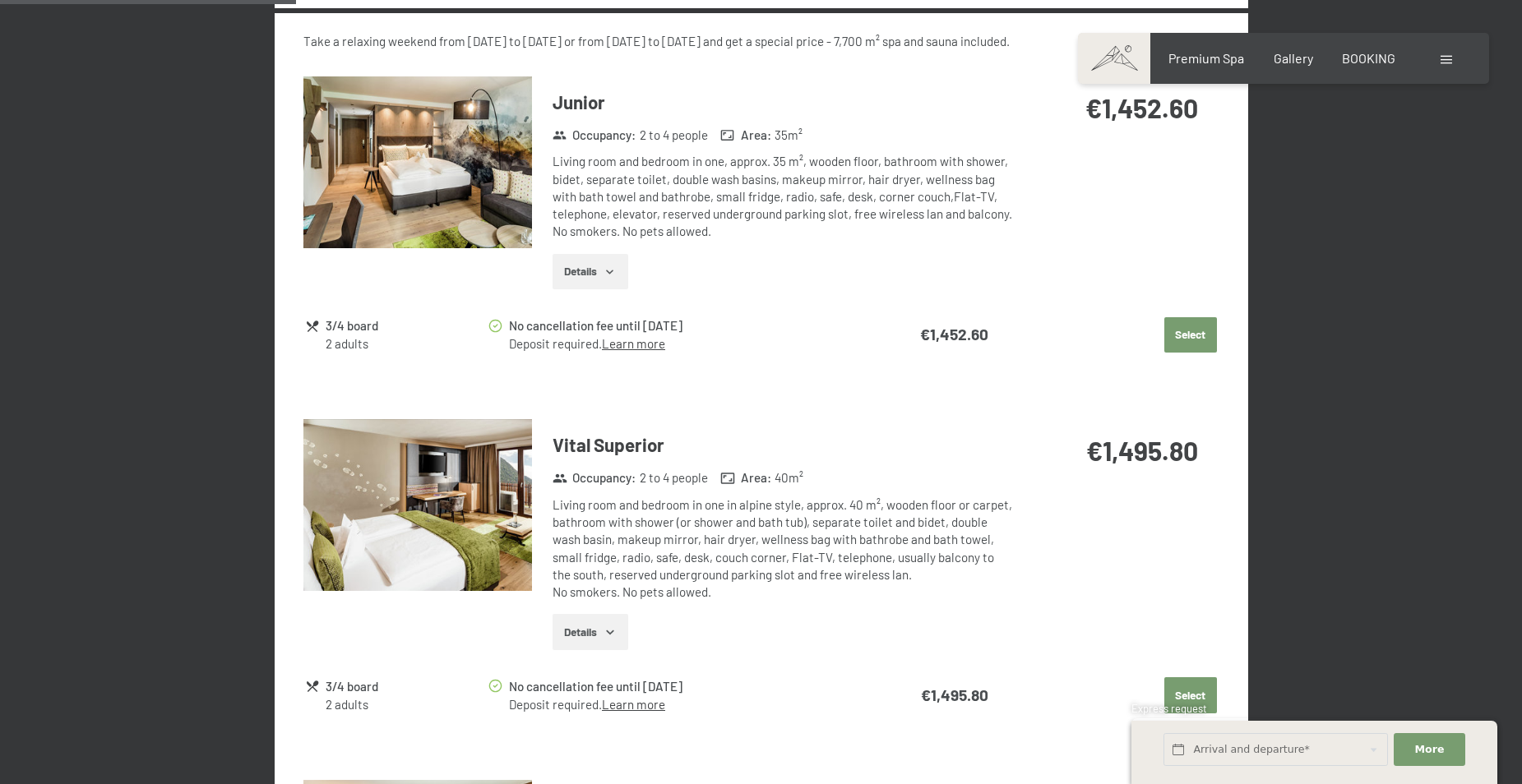
scroll to position [864, 0]
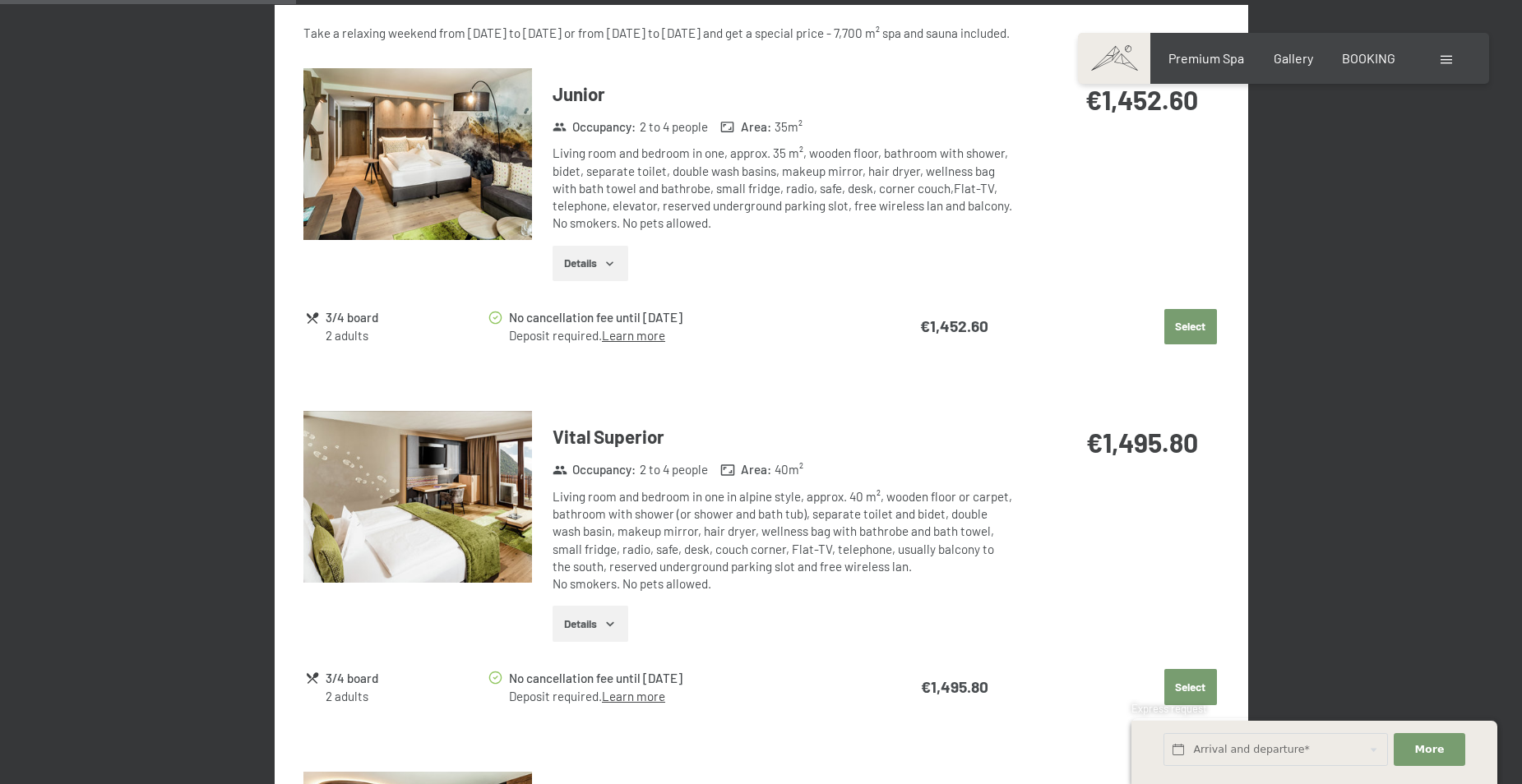
click at [1204, 313] on button "Select" at bounding box center [1189, 327] width 52 height 36
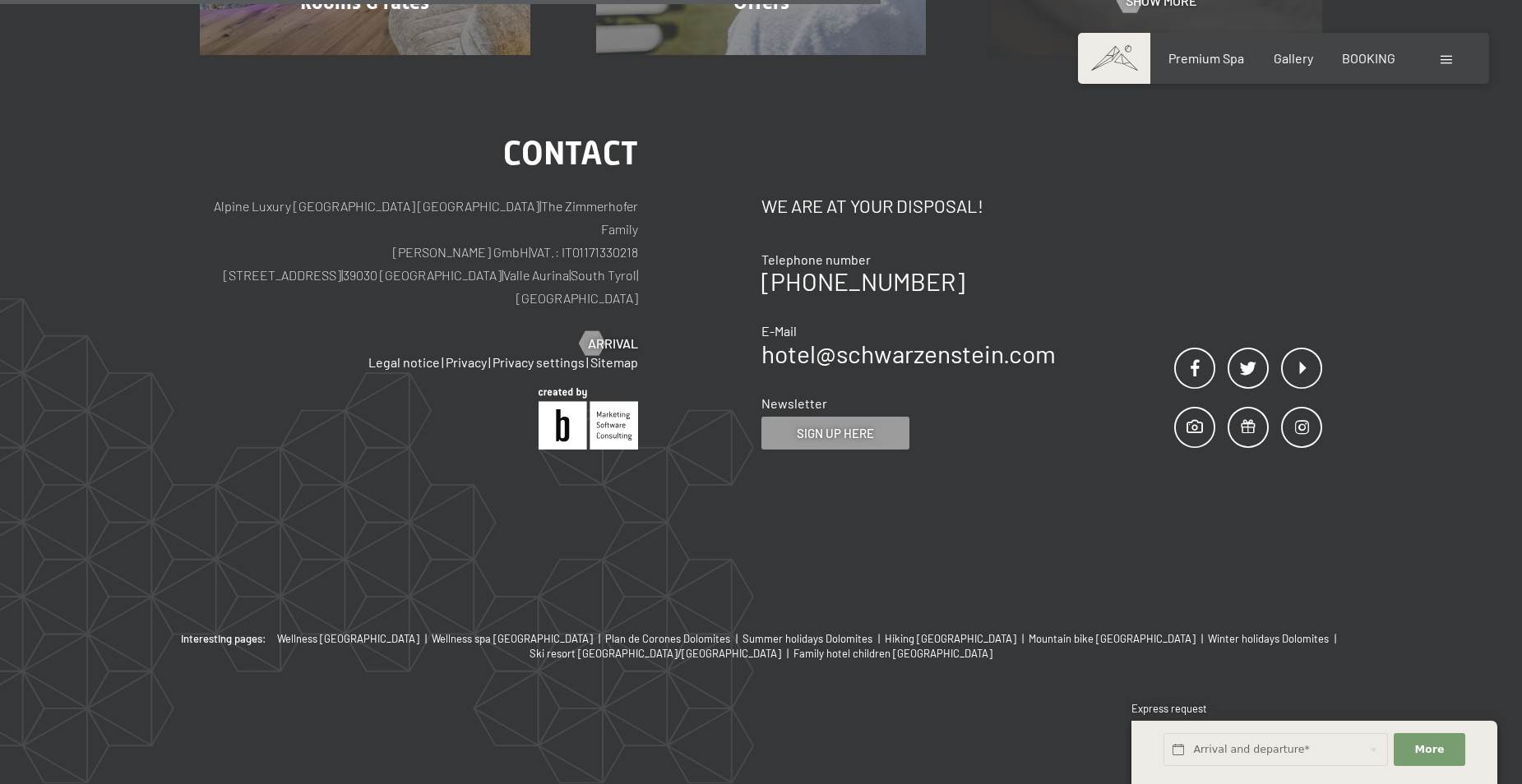
scroll to position [435, 0]
